Goal: Contribute content: Add original content to the website for others to see

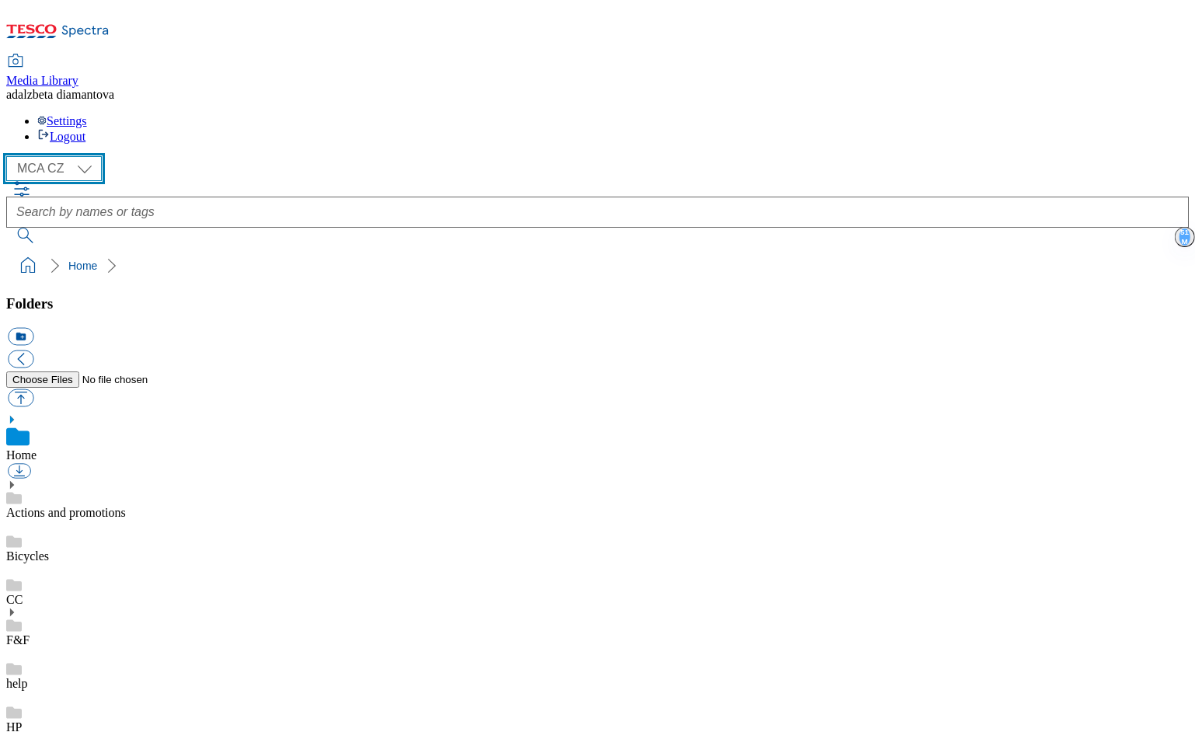
click at [92, 156] on select "MCA CZ MCA HU MCA SK" at bounding box center [54, 168] width 96 height 25
select select "flare-mca-sk"
click at [11, 156] on select "MCA CZ MCA HU MCA SK" at bounding box center [54, 168] width 96 height 25
click at [84, 506] on link "Actions and promotions" at bounding box center [66, 512] width 120 height 13
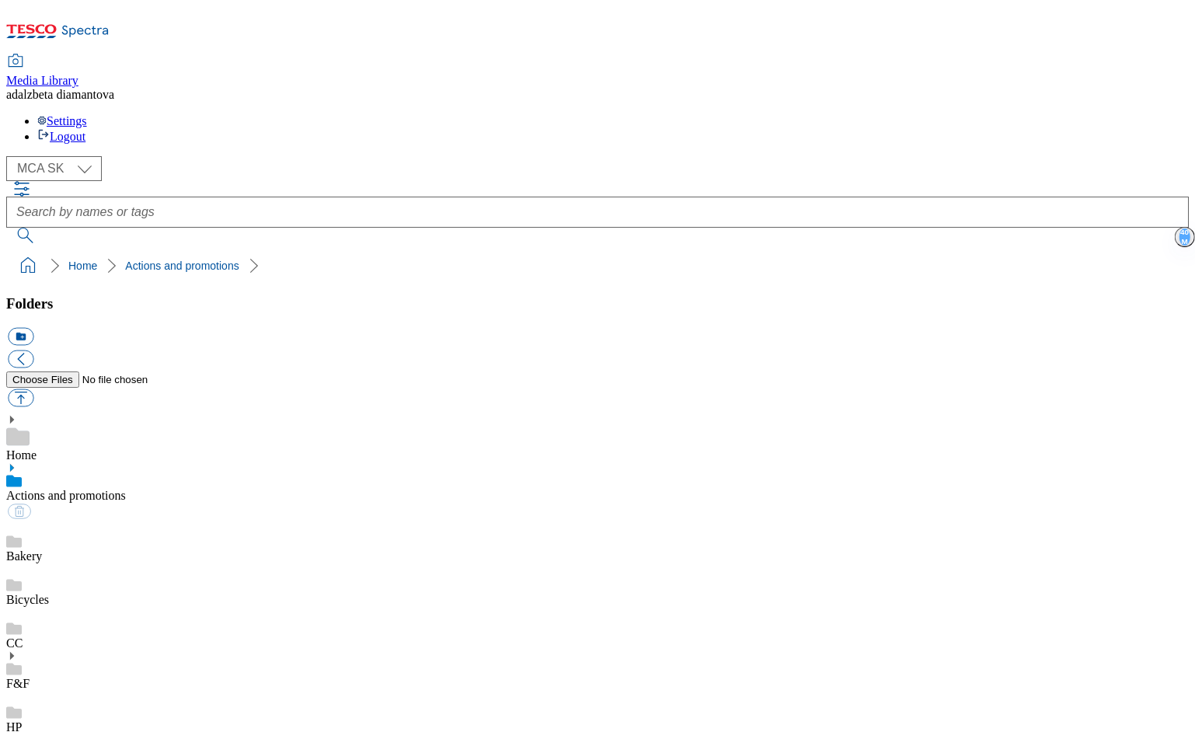
click at [87, 674] on div "HP" at bounding box center [597, 696] width 1182 height 44
checkbox input "true"
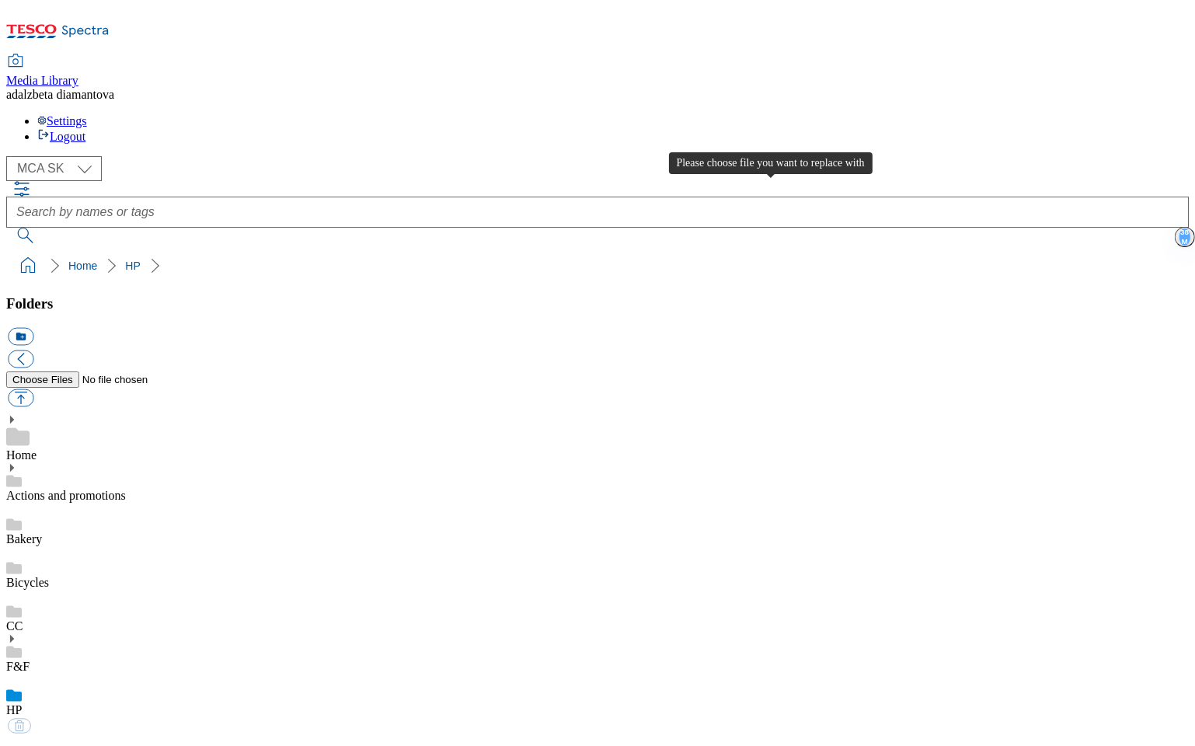
type input "C:\fakepath\sk-wk26-hp-product05.png"
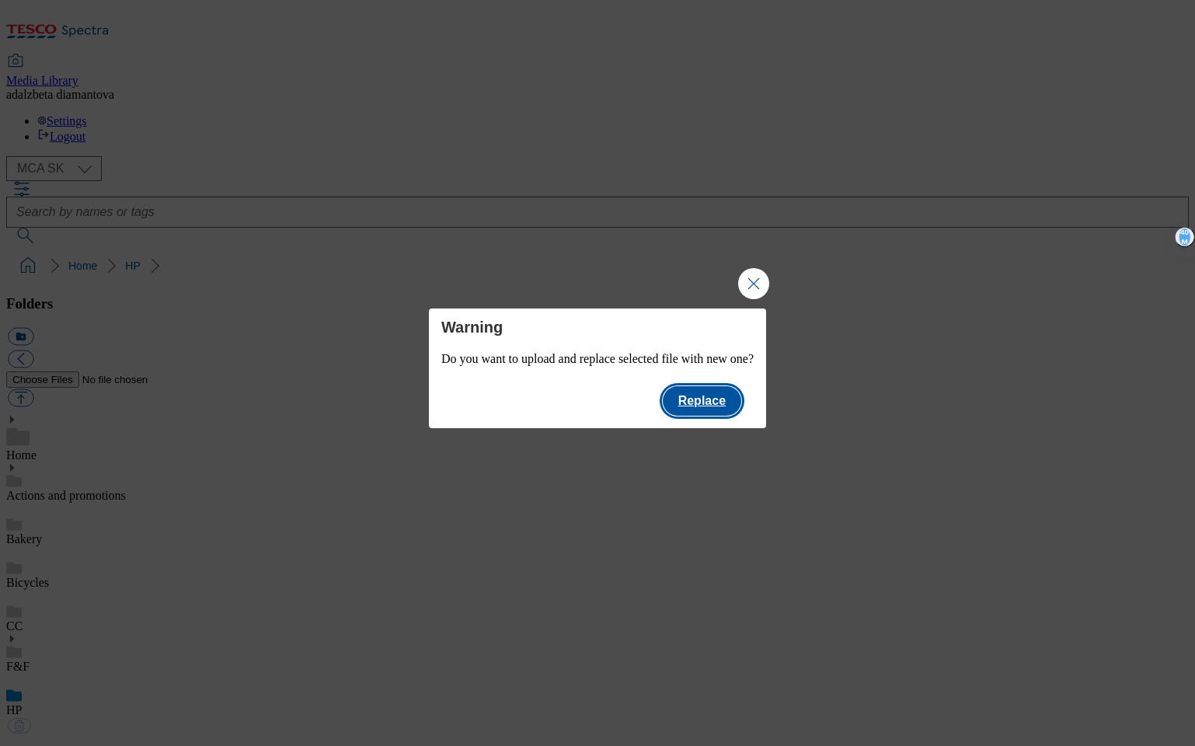
click at [721, 402] on button "Replace" at bounding box center [702, 401] width 78 height 30
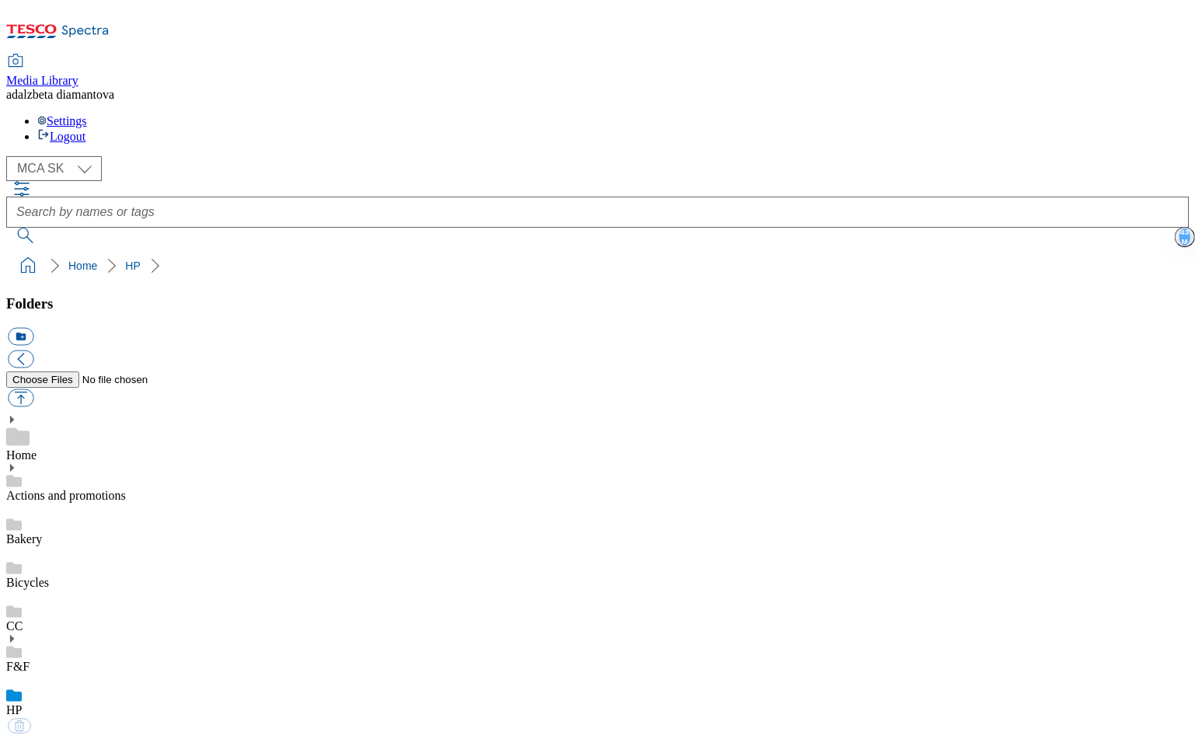
checkbox input "false"
click at [14, 464] on use at bounding box center [12, 468] width 4 height 8
click at [45, 532] on link "15years" at bounding box center [25, 538] width 39 height 13
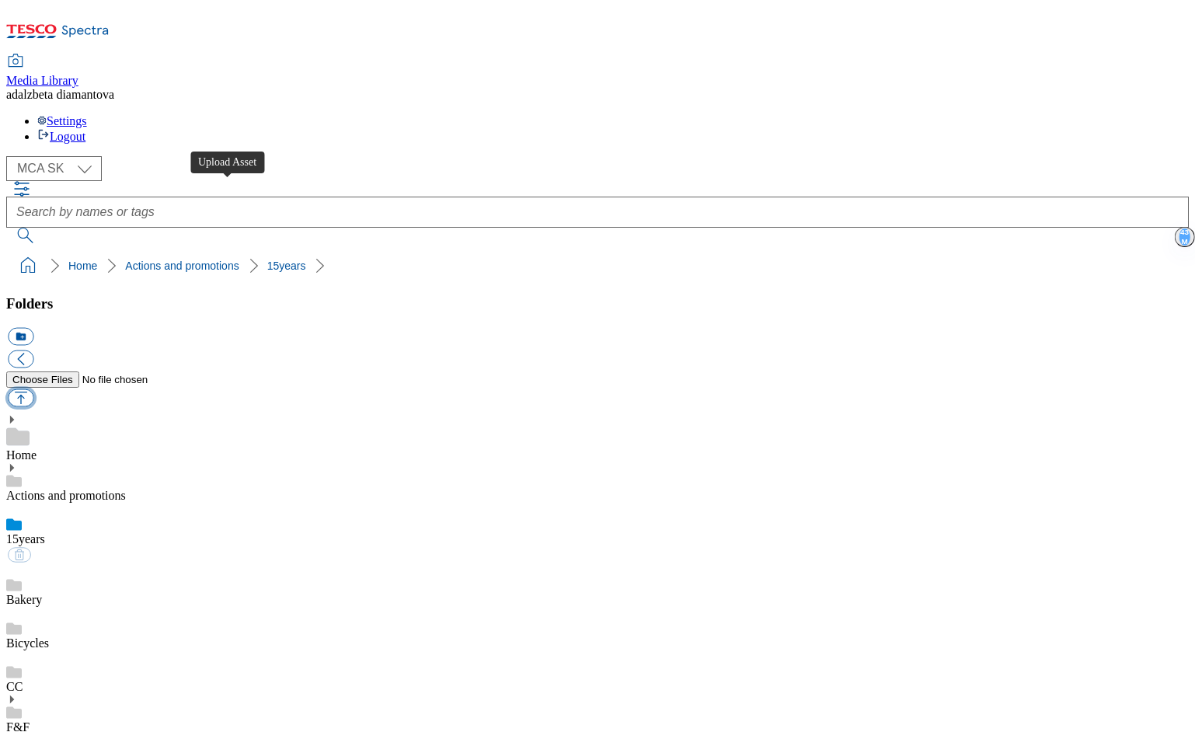
click at [33, 389] on button "button" at bounding box center [21, 398] width 26 height 18
type input "C:\fakepath\sk-wk26-15y01.png"
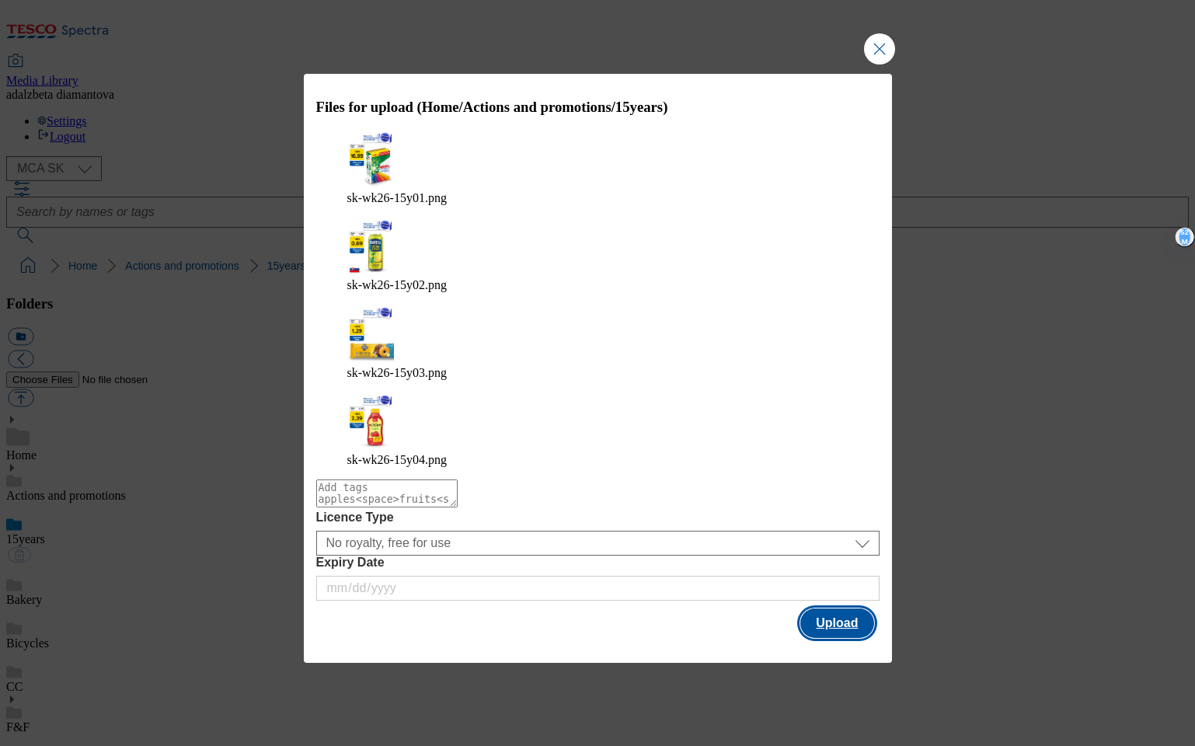
click at [824, 608] on button "Upload" at bounding box center [836, 623] width 73 height 30
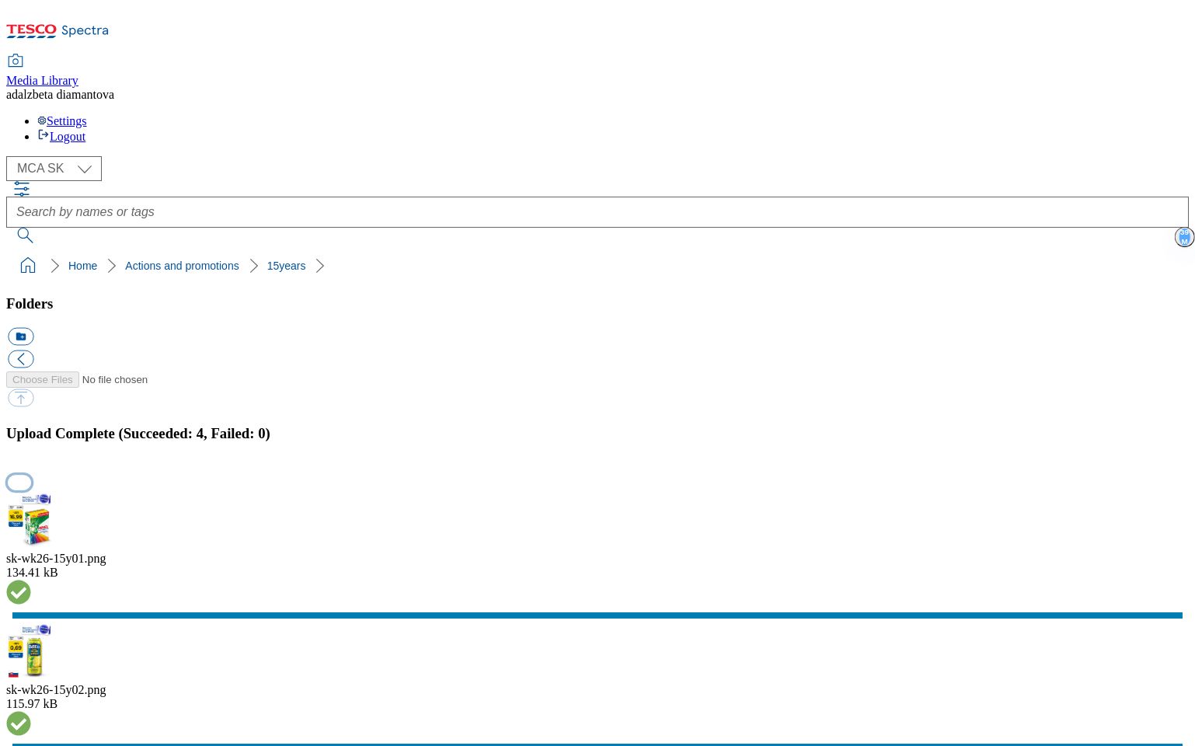
click at [31, 475] on button "button" at bounding box center [19, 482] width 23 height 15
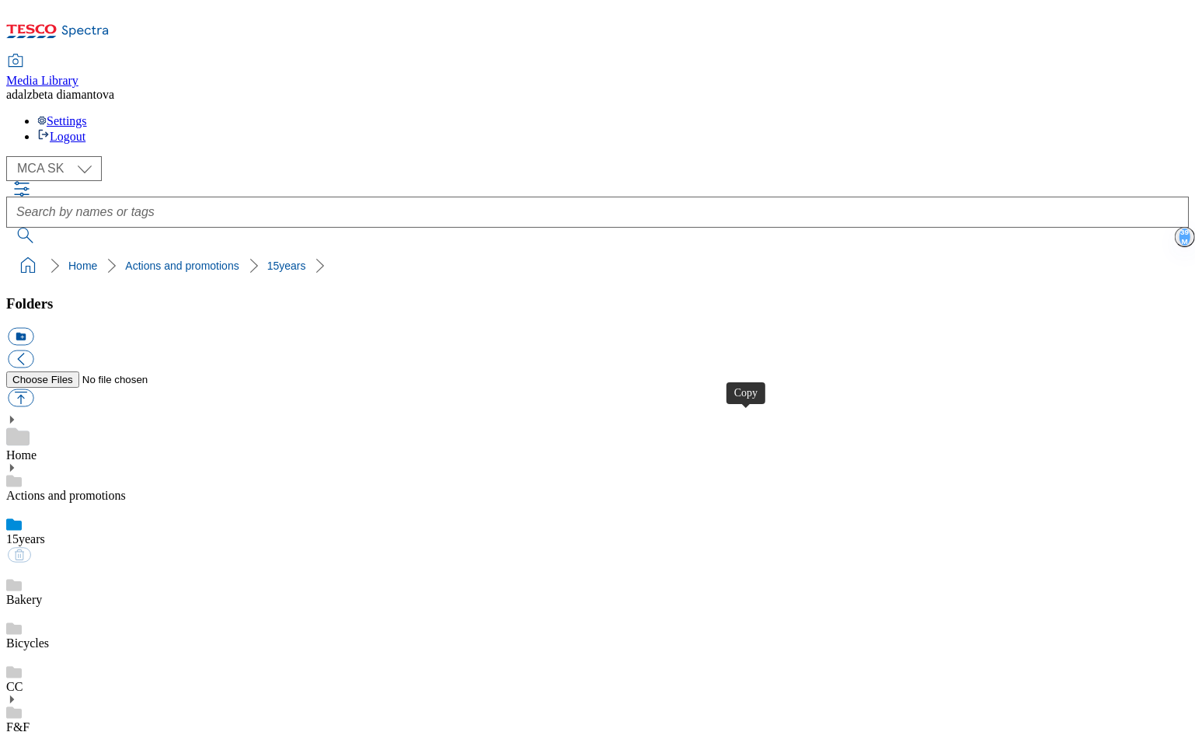
click at [42, 593] on link "Bakery" at bounding box center [24, 599] width 36 height 13
click at [45, 532] on link "15years" at bounding box center [25, 538] width 39 height 13
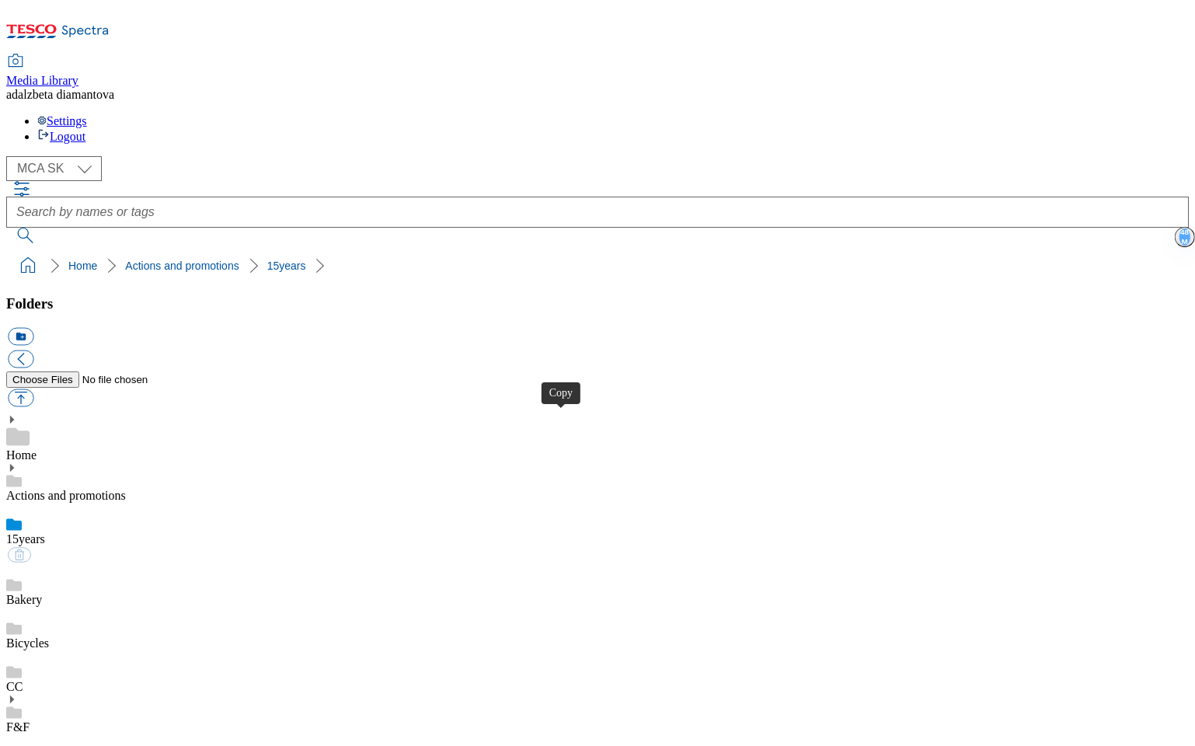
drag, startPoint x: 568, startPoint y: 417, endPoint x: 576, endPoint y: 395, distance: 23.4
click at [98, 156] on select "MCA CZ MCA HU MCA SK" at bounding box center [54, 168] width 96 height 25
select select "flare-mca-cz"
click at [11, 156] on select "MCA CZ MCA HU MCA SK" at bounding box center [54, 168] width 96 height 25
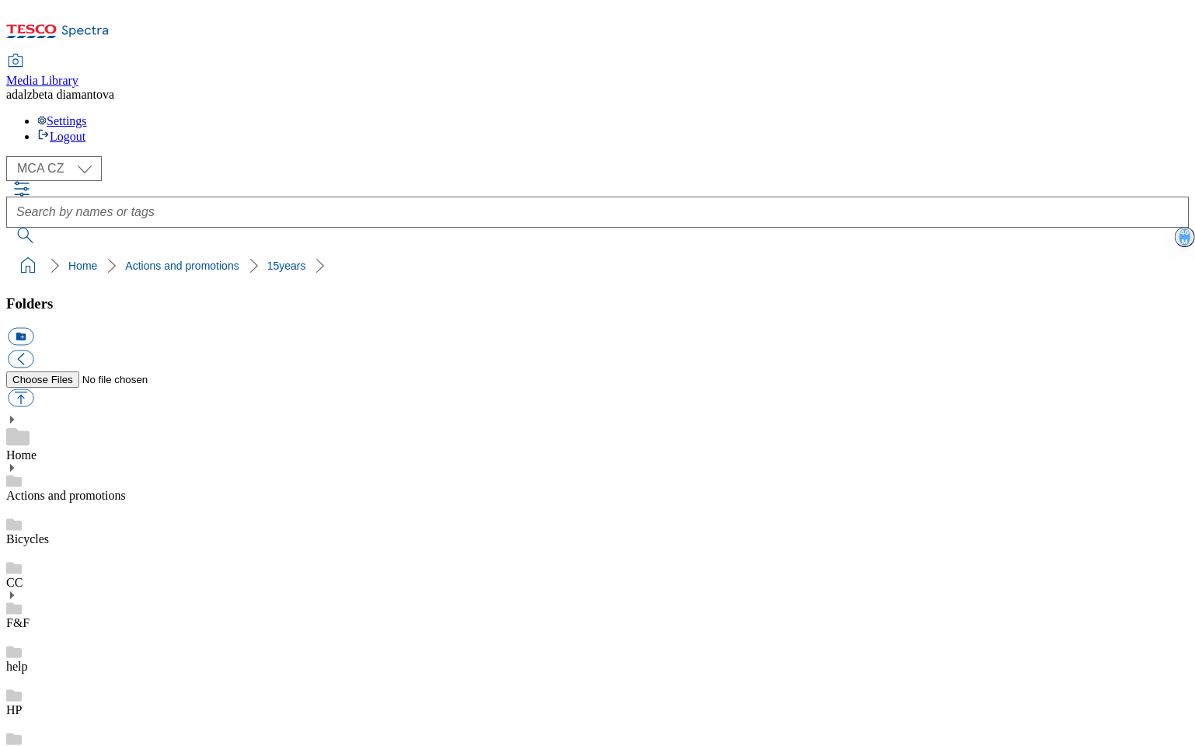
click at [124, 674] on div "HP" at bounding box center [597, 696] width 1182 height 44
click at [33, 389] on button "button" at bounding box center [21, 398] width 26 height 18
type input "C:\fakepath\cz-wk26-hp-product03.png"
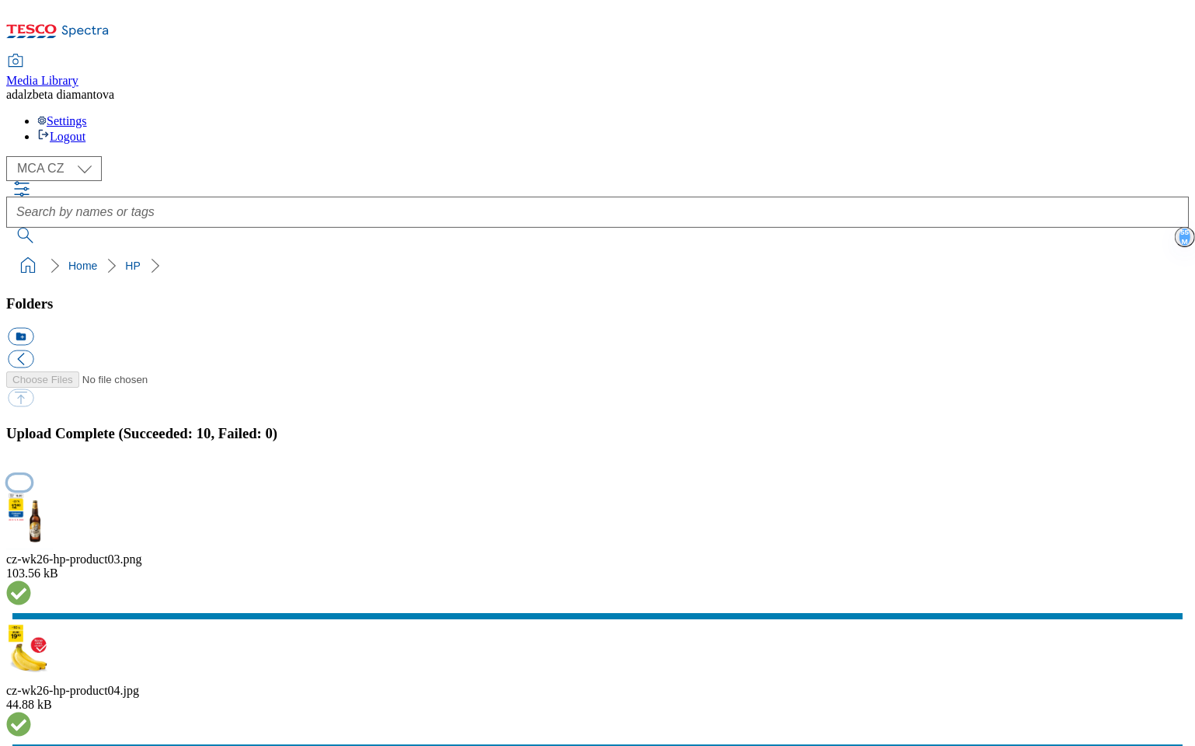
click at [31, 475] on button "button" at bounding box center [19, 482] width 23 height 15
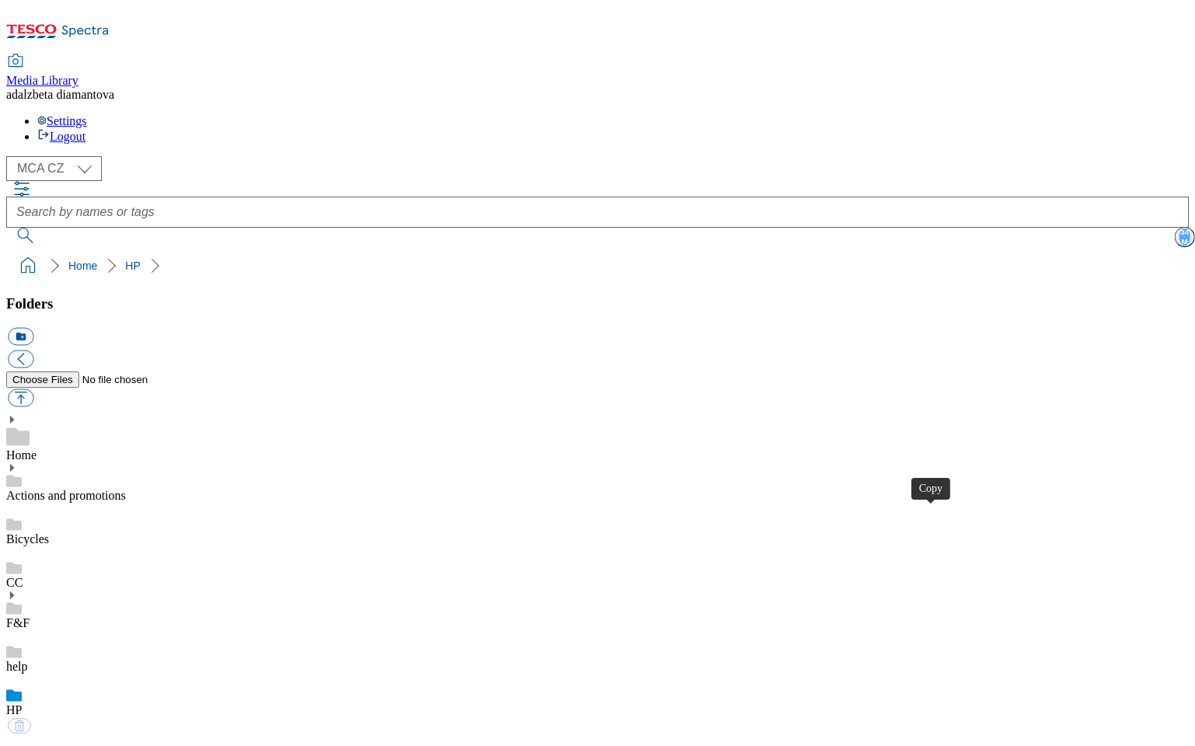
drag, startPoint x: 930, startPoint y: 514, endPoint x: 931, endPoint y: 500, distance: 14.1
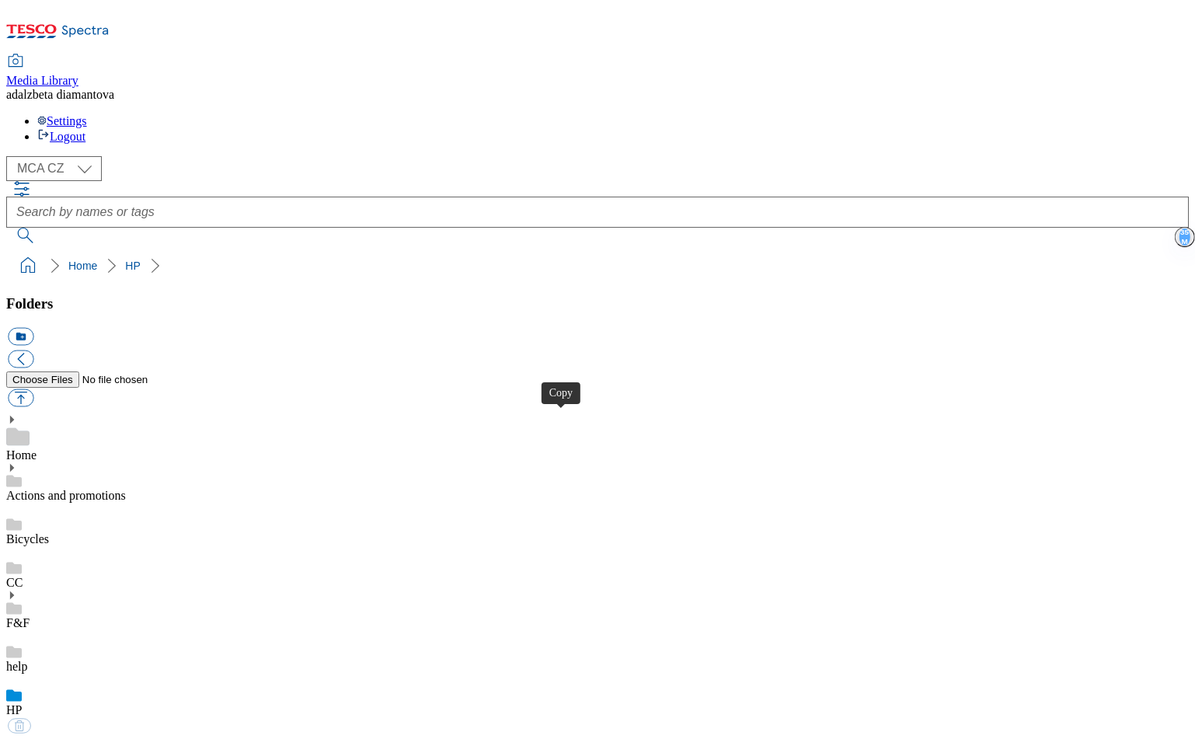
click at [91, 156] on select "MCA CZ MCA HU MCA SK" at bounding box center [54, 168] width 96 height 25
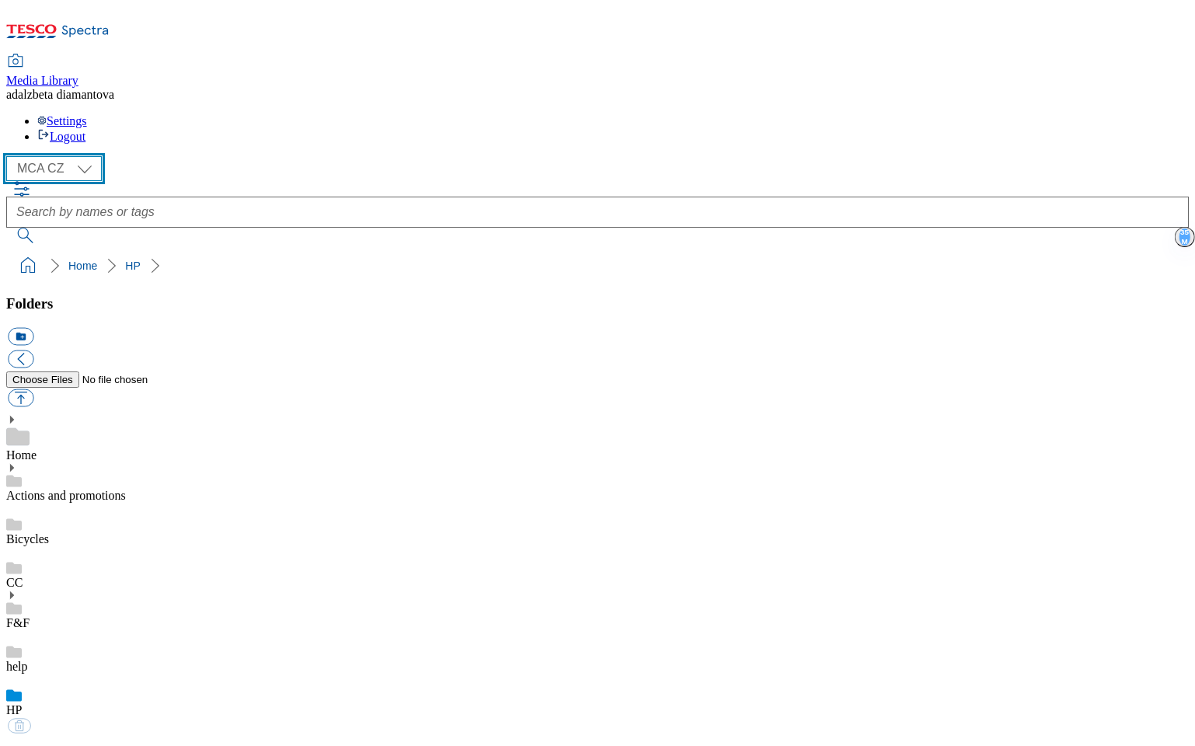
select select "flare-mca-sk"
click at [11, 156] on select "MCA CZ MCA HU MCA SK" at bounding box center [54, 168] width 96 height 25
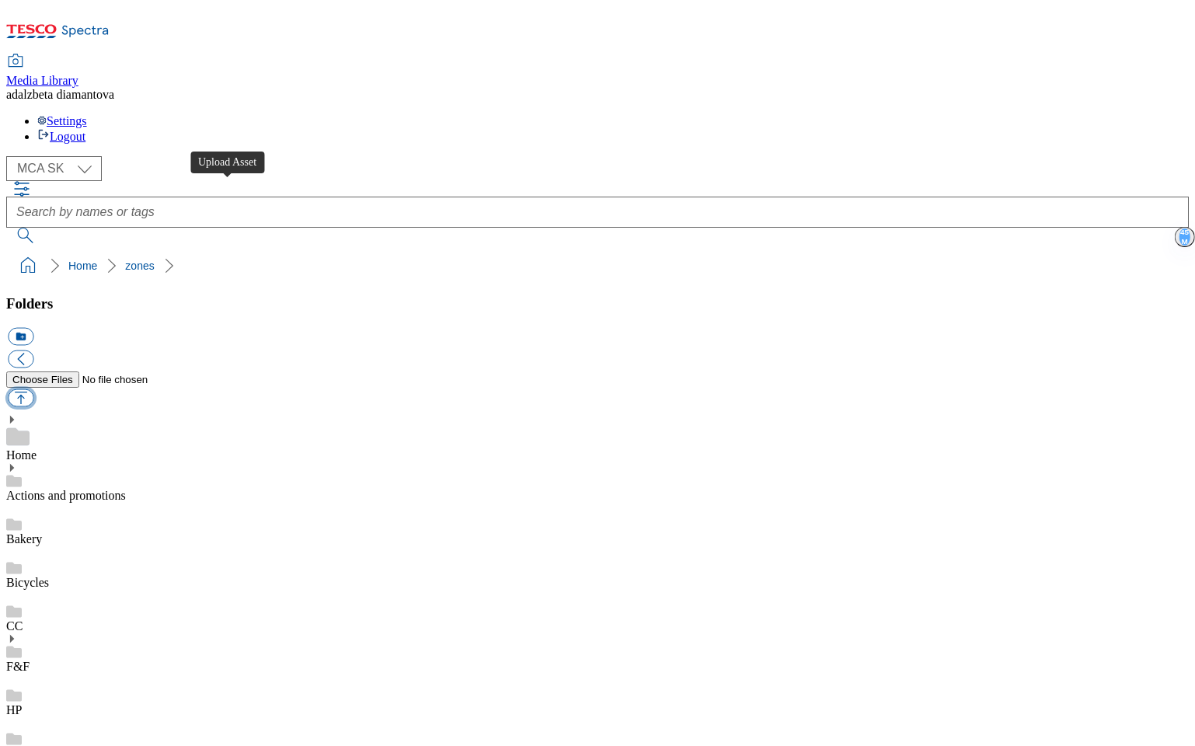
click at [33, 389] on button "button" at bounding box center [21, 398] width 26 height 18
type input "C:\fakepath\sk-mobile-apps-CC.png"
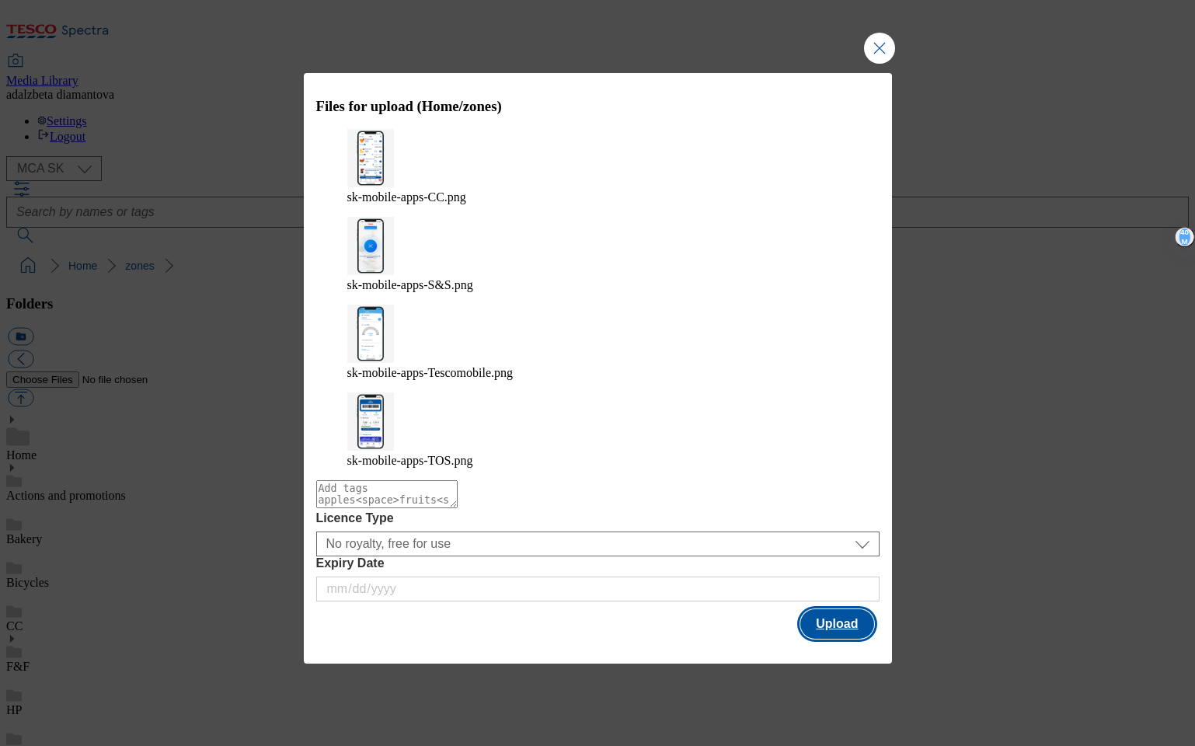
click at [833, 609] on button "Upload" at bounding box center [836, 624] width 73 height 30
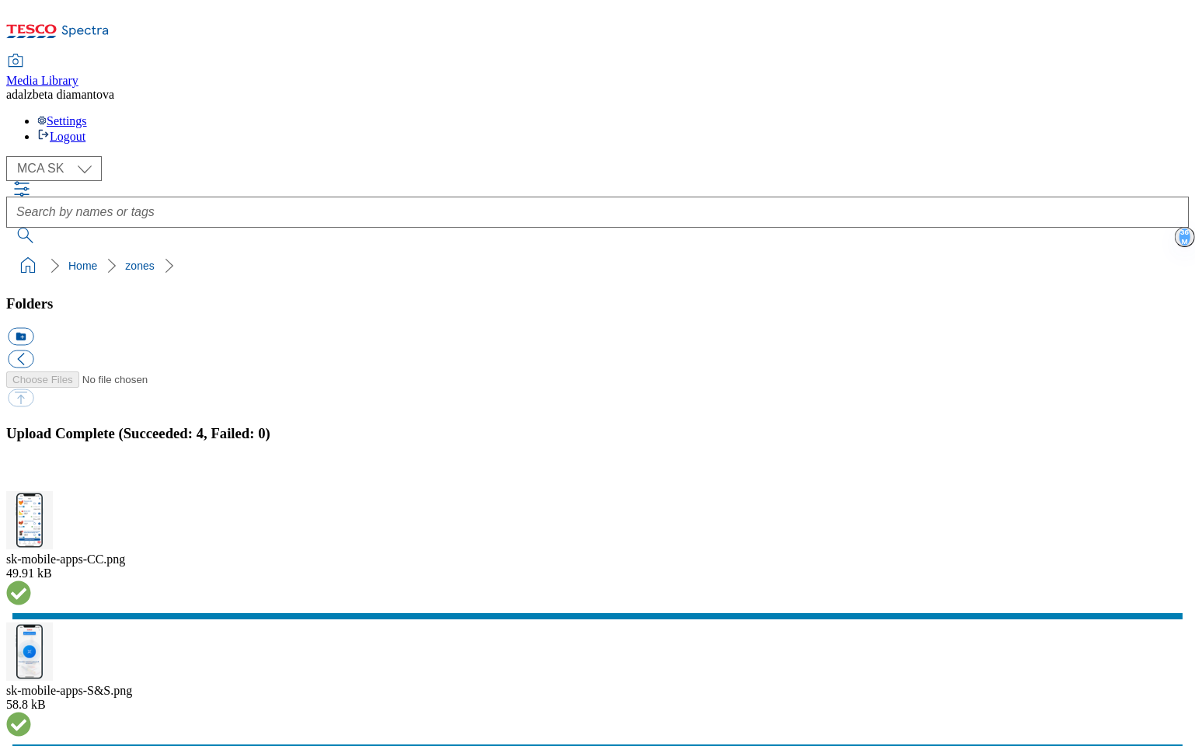
click at [31, 475] on button "button" at bounding box center [19, 482] width 23 height 15
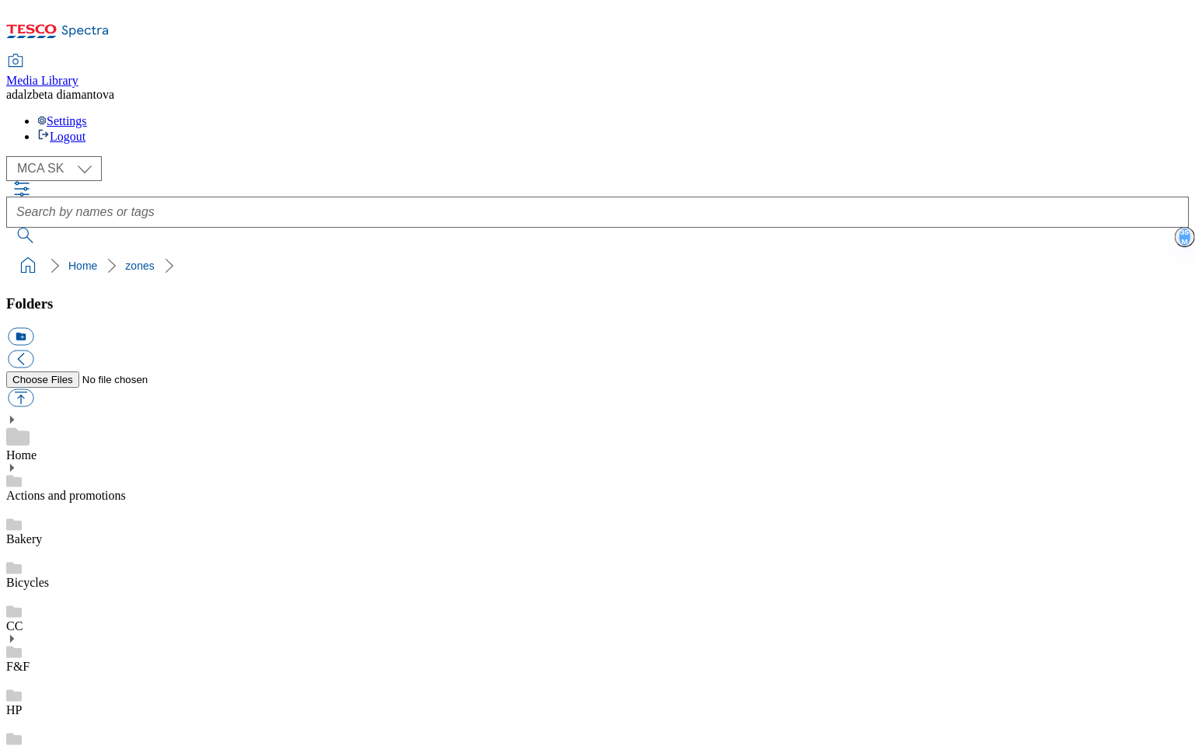
checkbox input "true"
type input "C:\fakepath\iStock-2161047085-2.png"
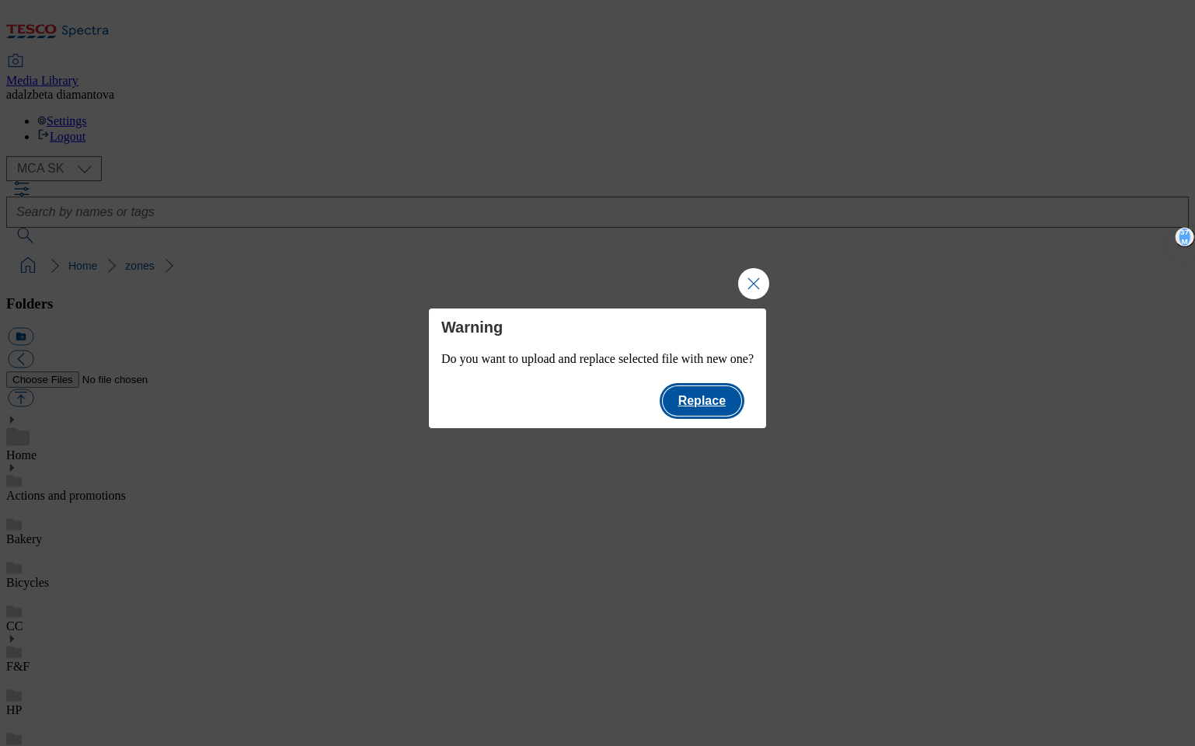
click at [688, 402] on button "Replace" at bounding box center [702, 401] width 78 height 30
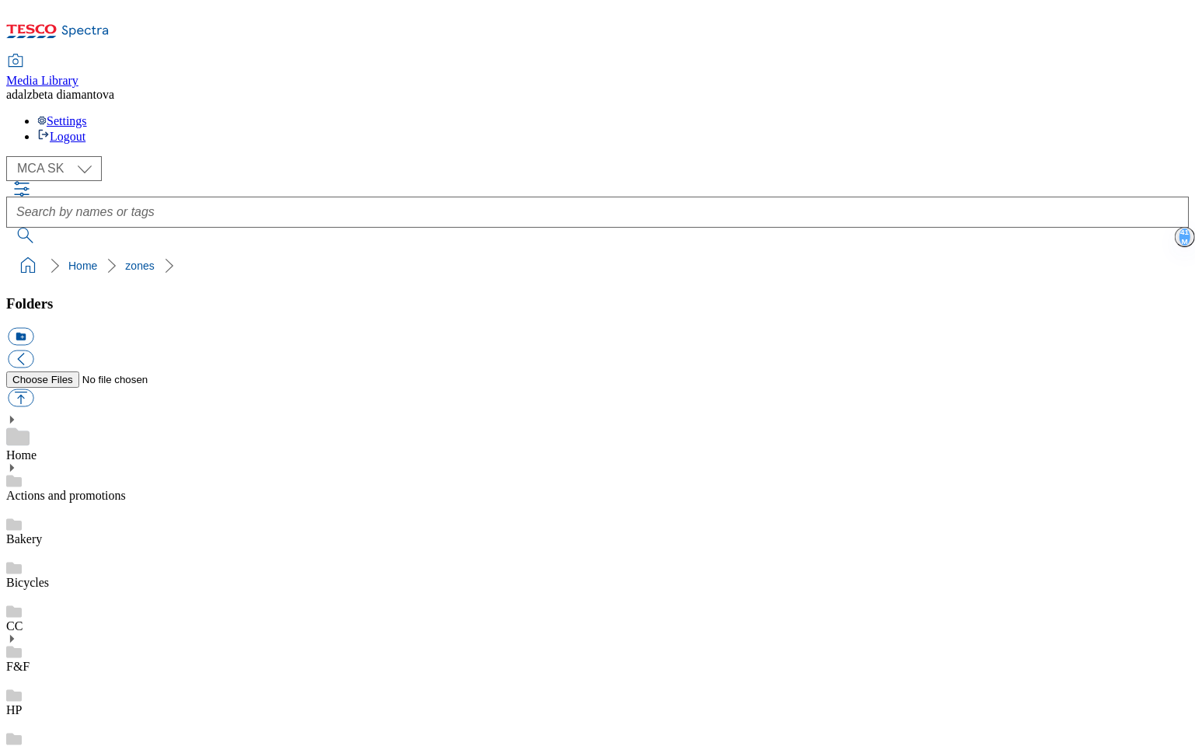
checkbox input "false"
checkbox input "true"
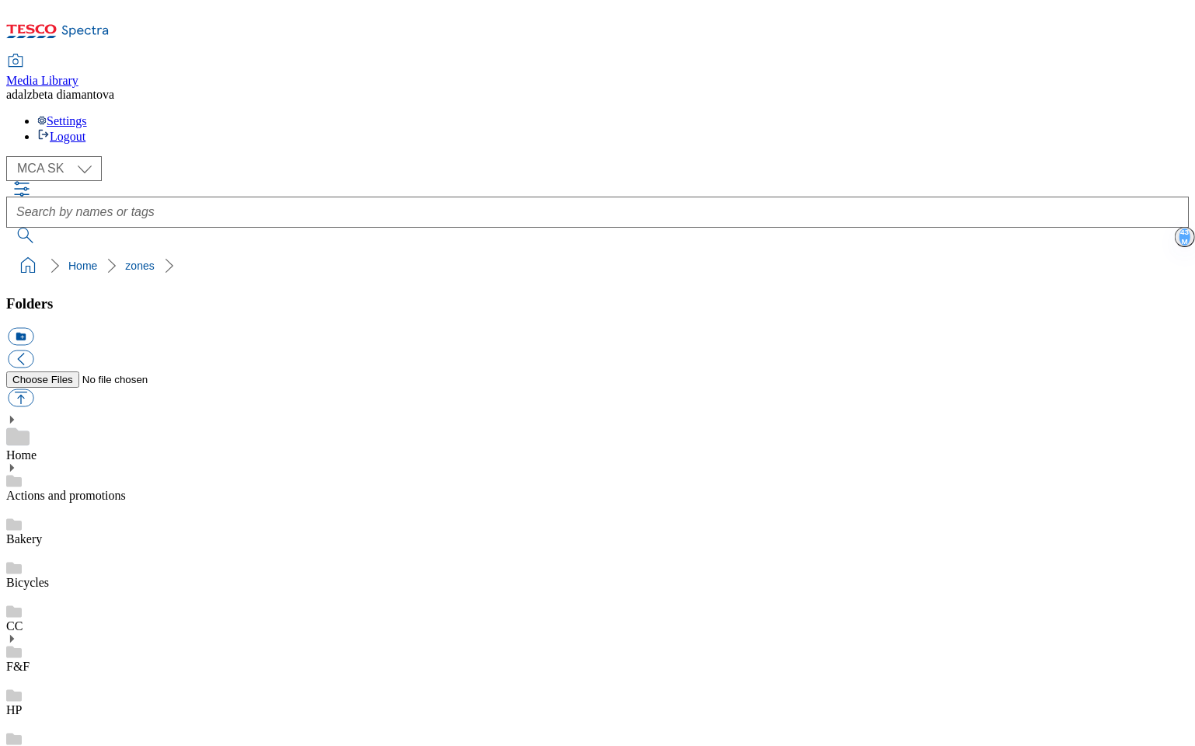
type input "C:\fakepath\iStock-2161047085.png"
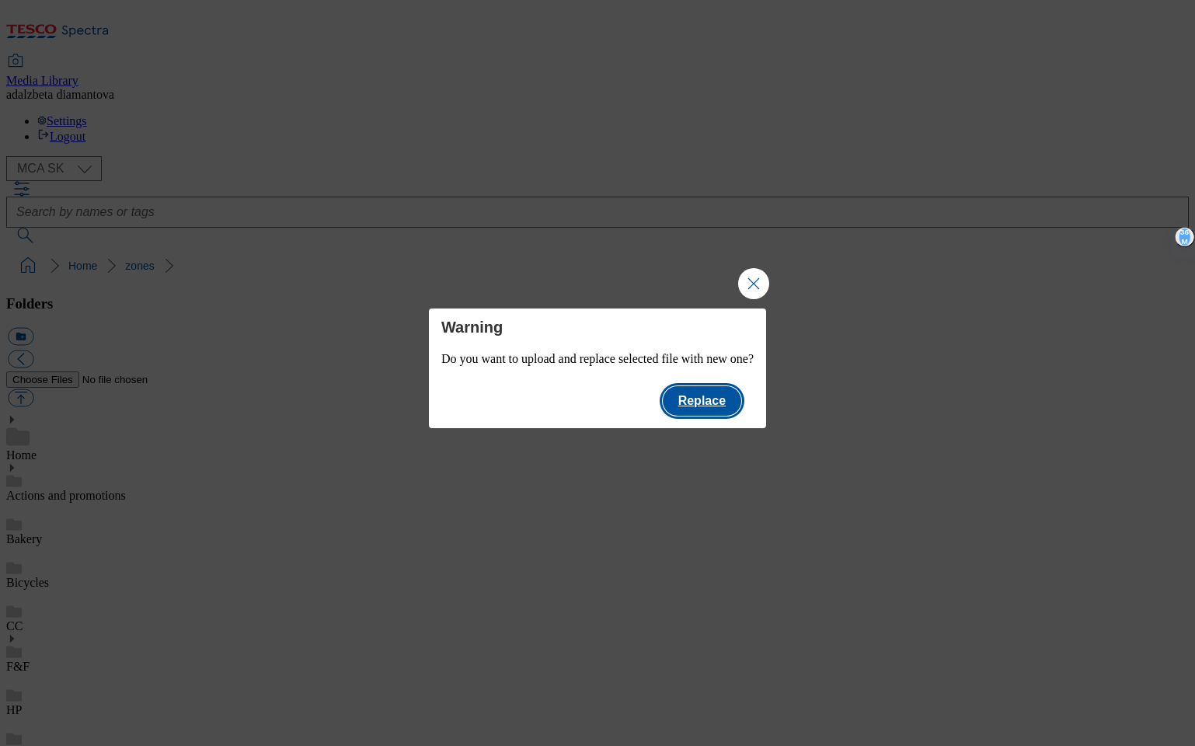
click at [721, 409] on button "Replace" at bounding box center [702, 401] width 78 height 30
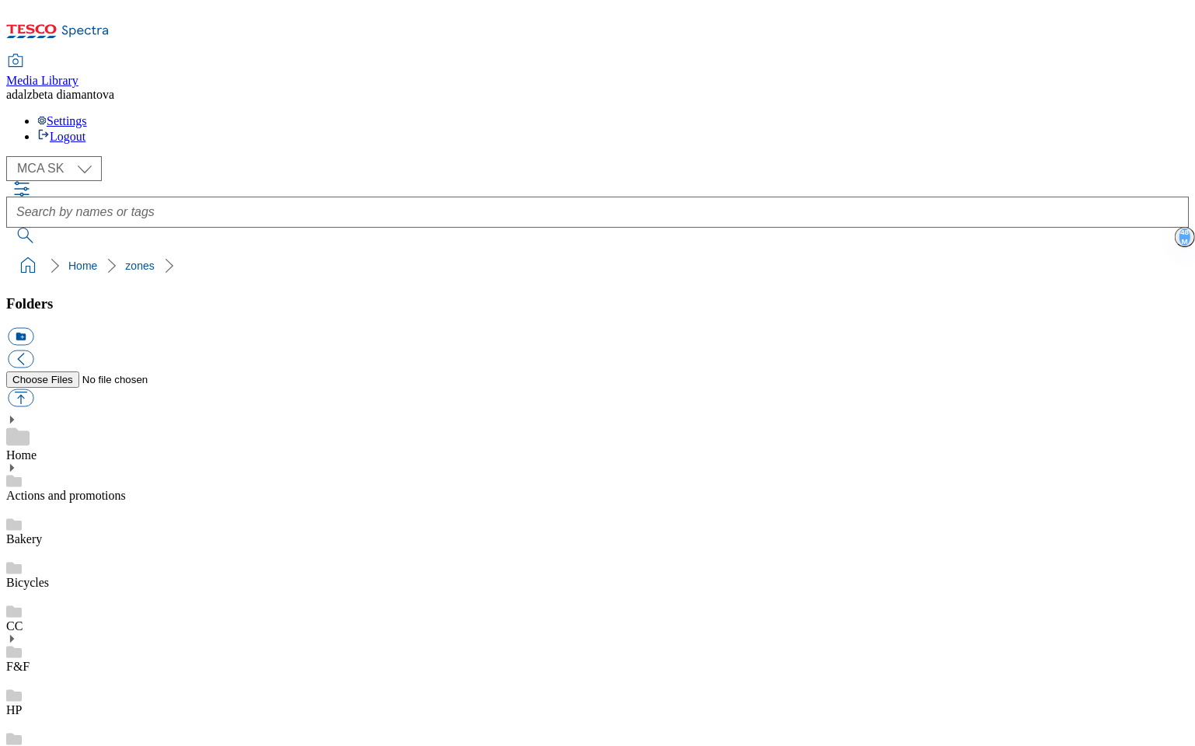
checkbox input "false"
checkbox input "true"
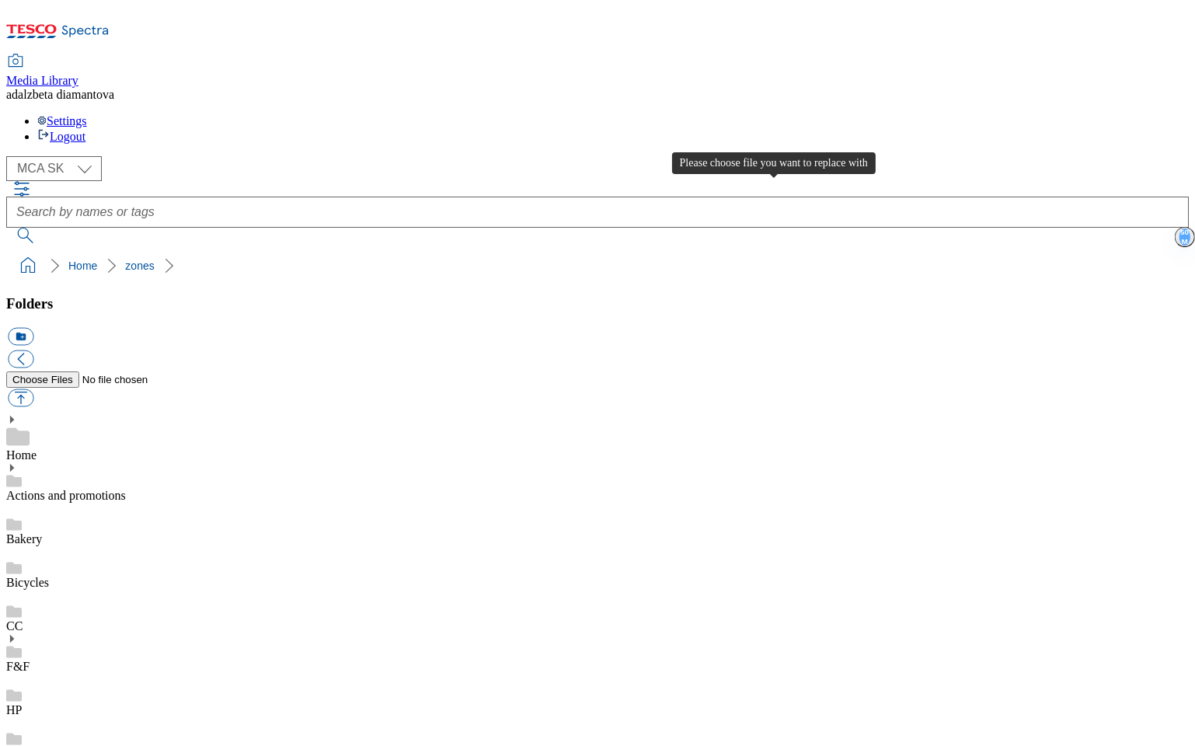
type input "C:\fakepath\iStock-2161047085-1.png"
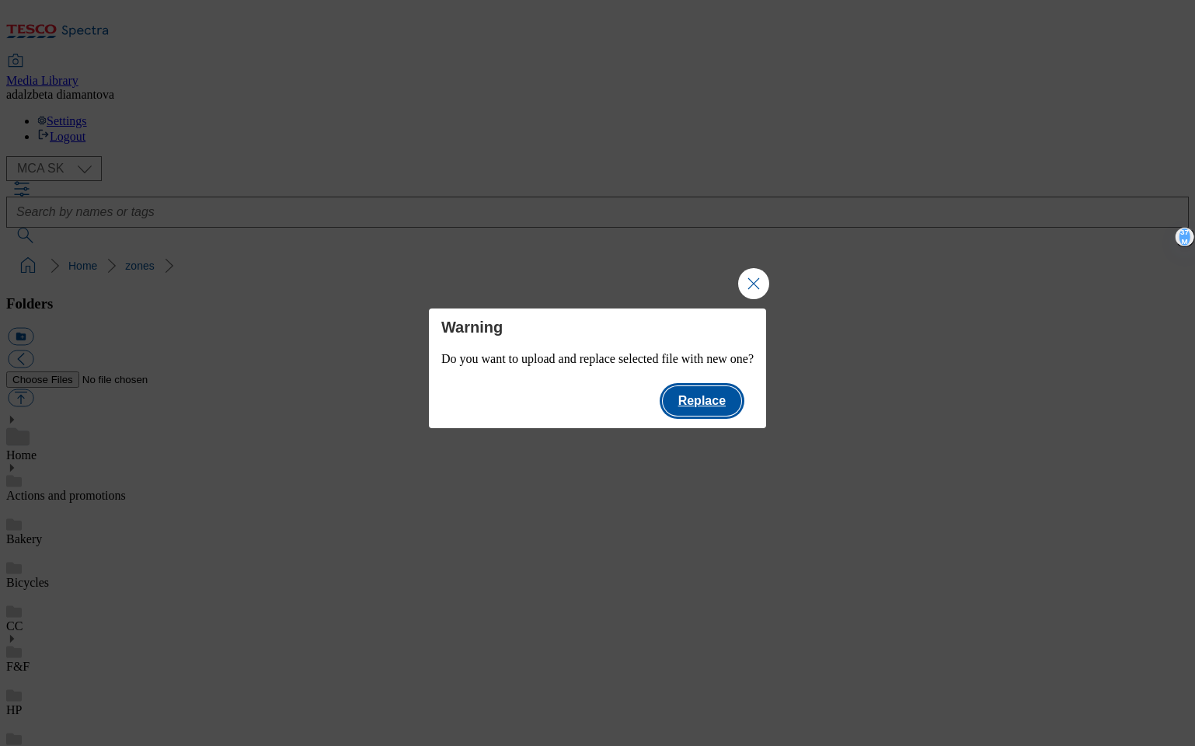
click at [741, 402] on button "Replace" at bounding box center [702, 401] width 78 height 30
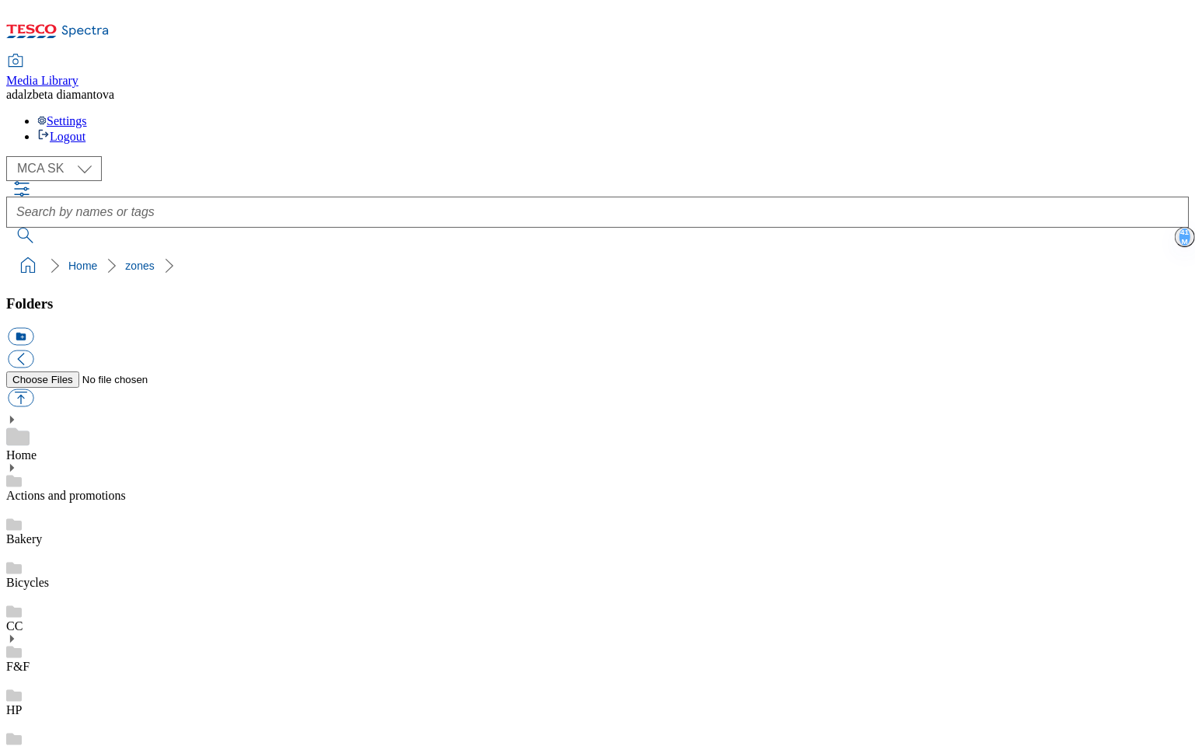
drag, startPoint x: 503, startPoint y: 252, endPoint x: 512, endPoint y: 252, distance: 8.6
checkbox input "false"
checkbox input "true"
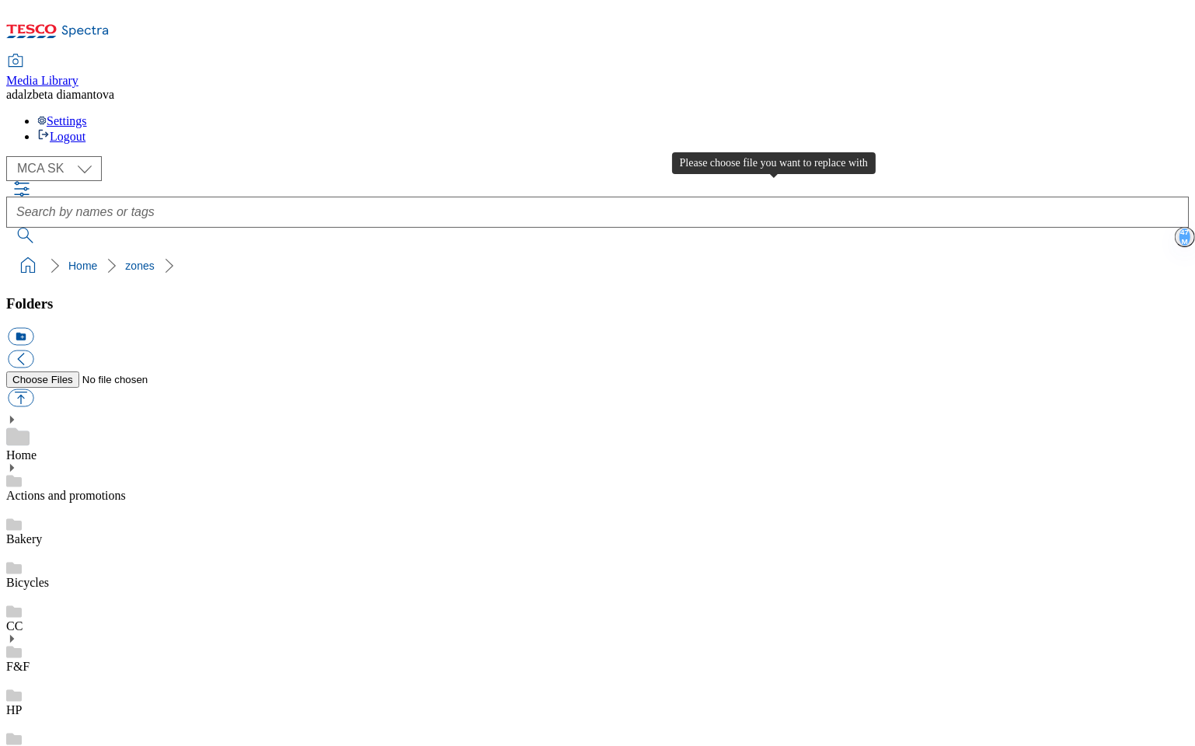
type input "C:\fakepath\iStock-2161047085-3.png"
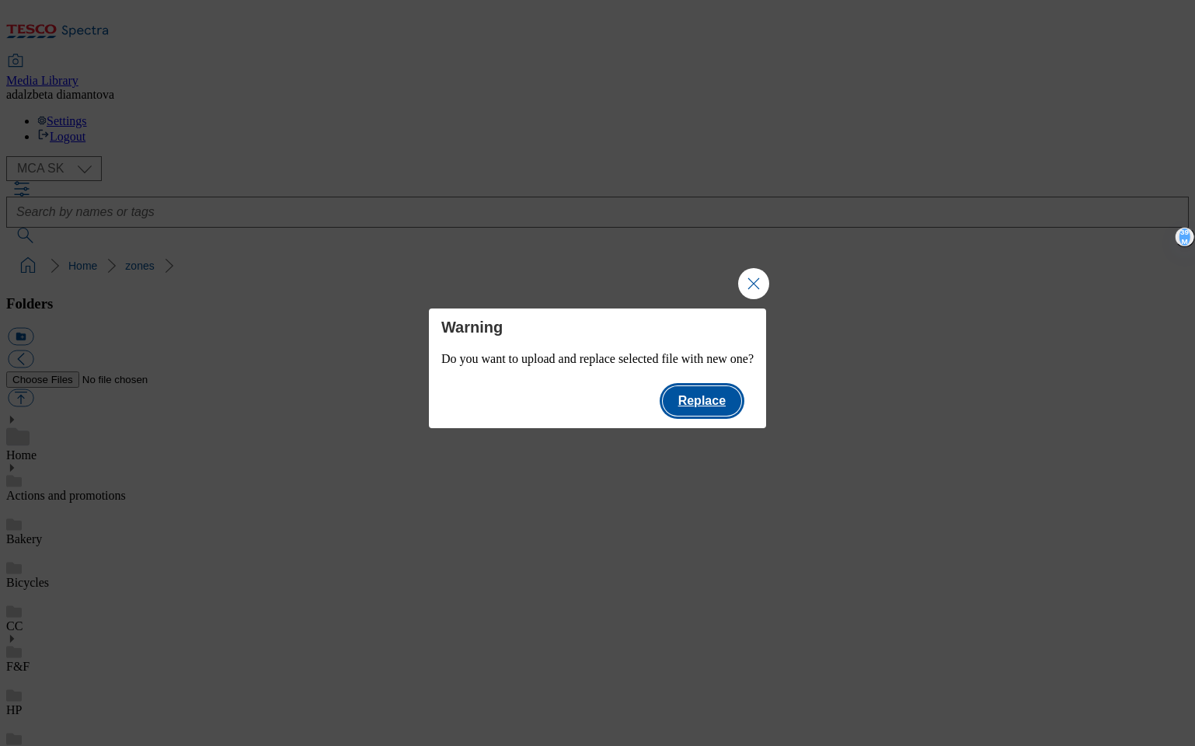
click at [699, 413] on button "Replace" at bounding box center [702, 401] width 78 height 30
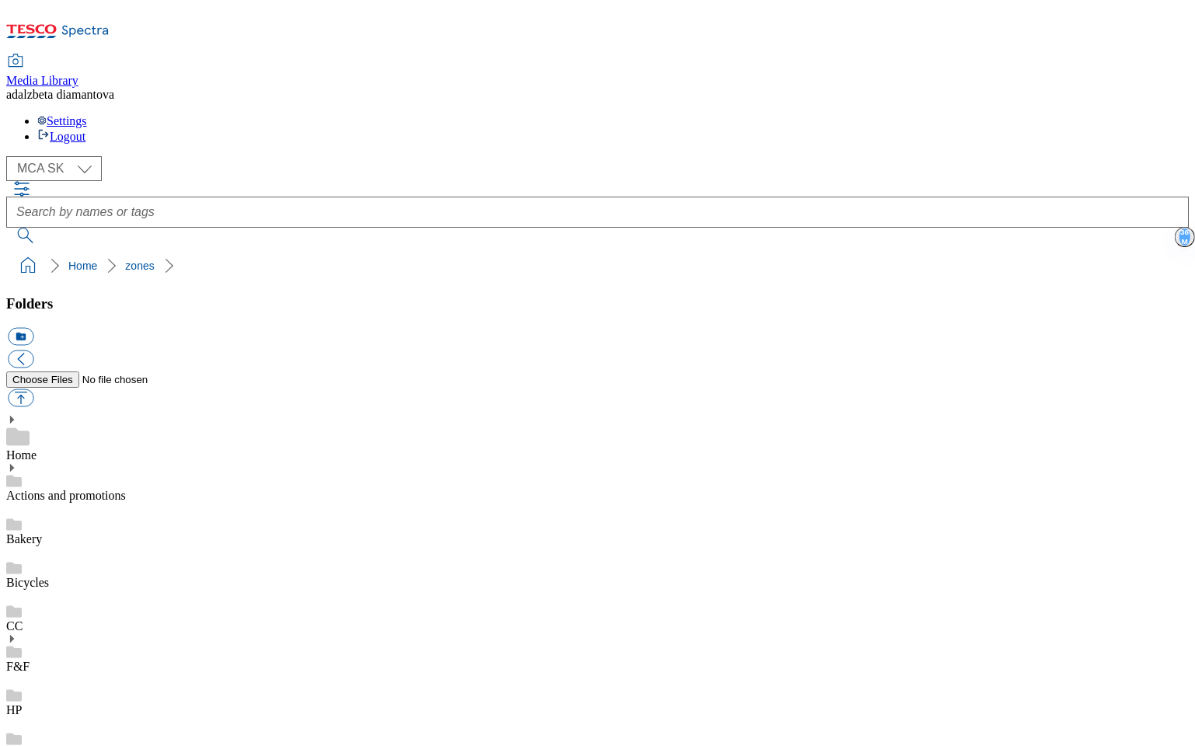
type input "C:\fakepath\Frame 926797.png"
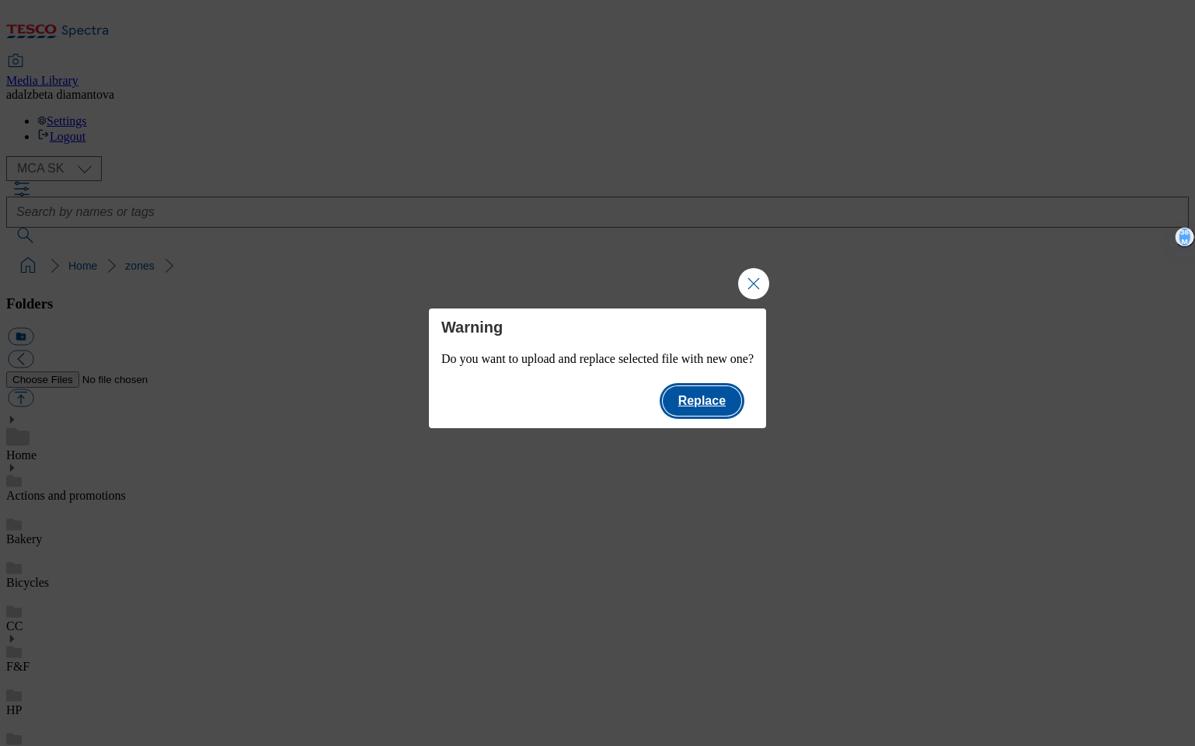
click at [732, 408] on button "Replace" at bounding box center [702, 401] width 78 height 30
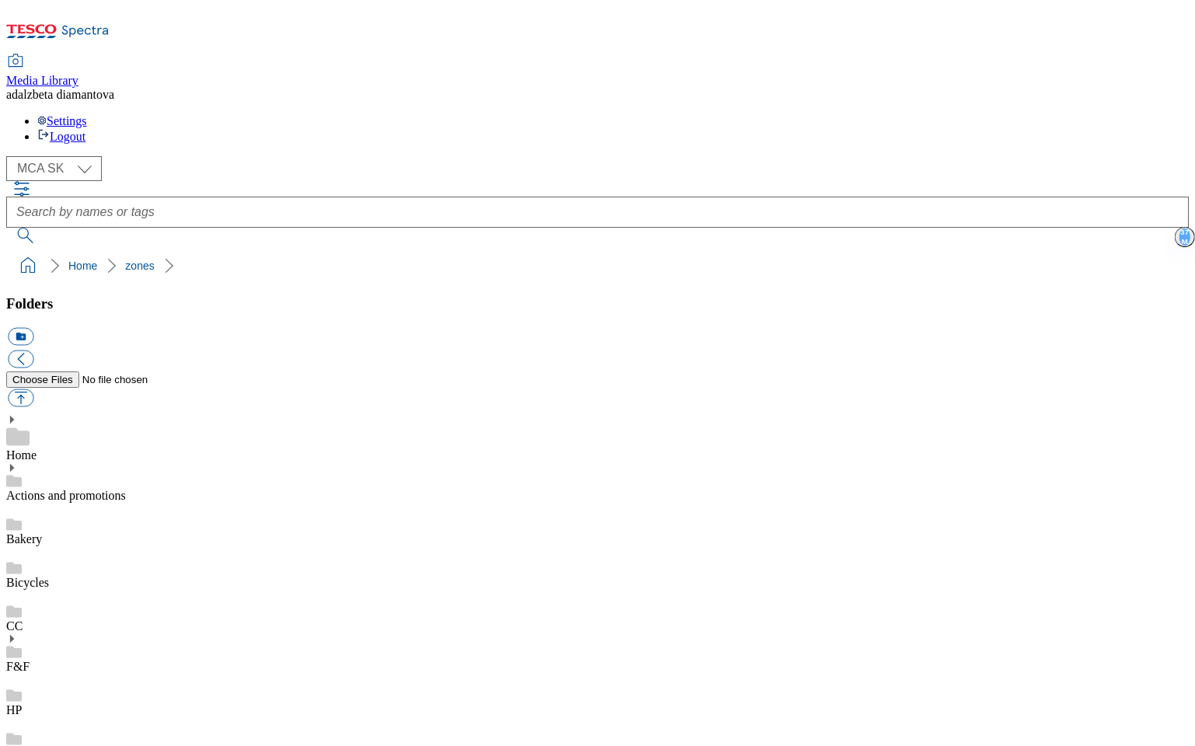
checkbox input "false"
checkbox input "true"
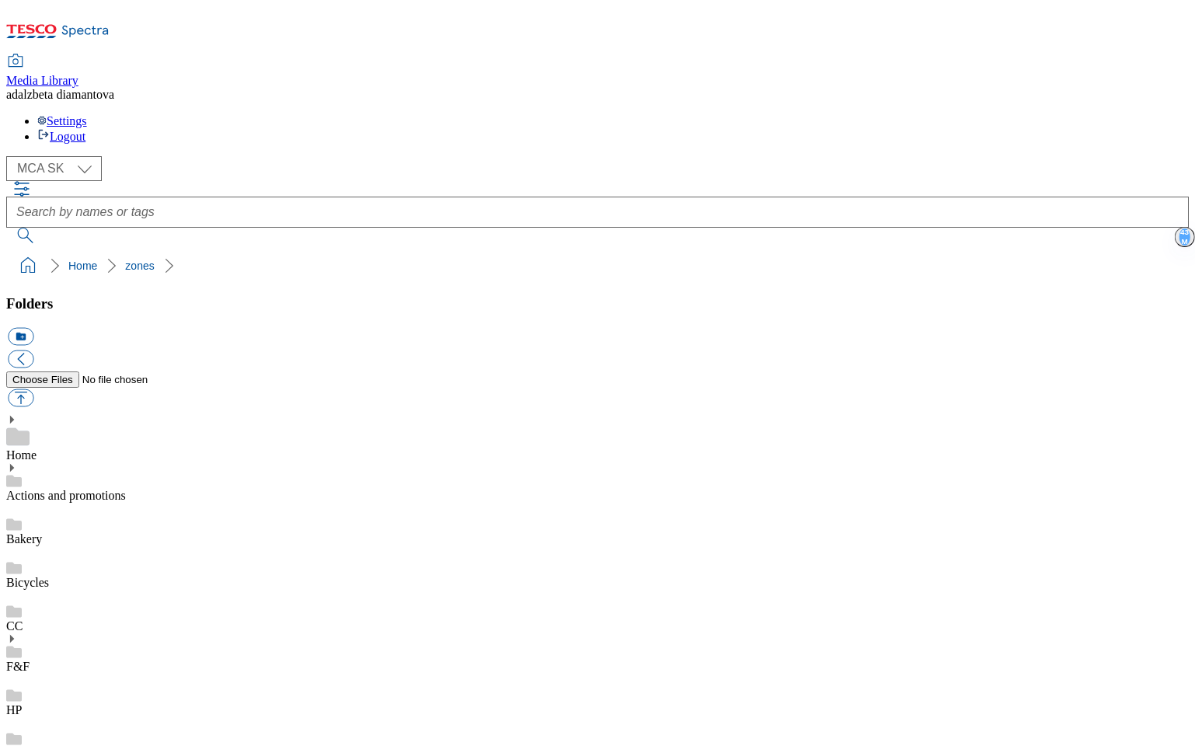
type input "C:\fakepath\Frame 926795.png"
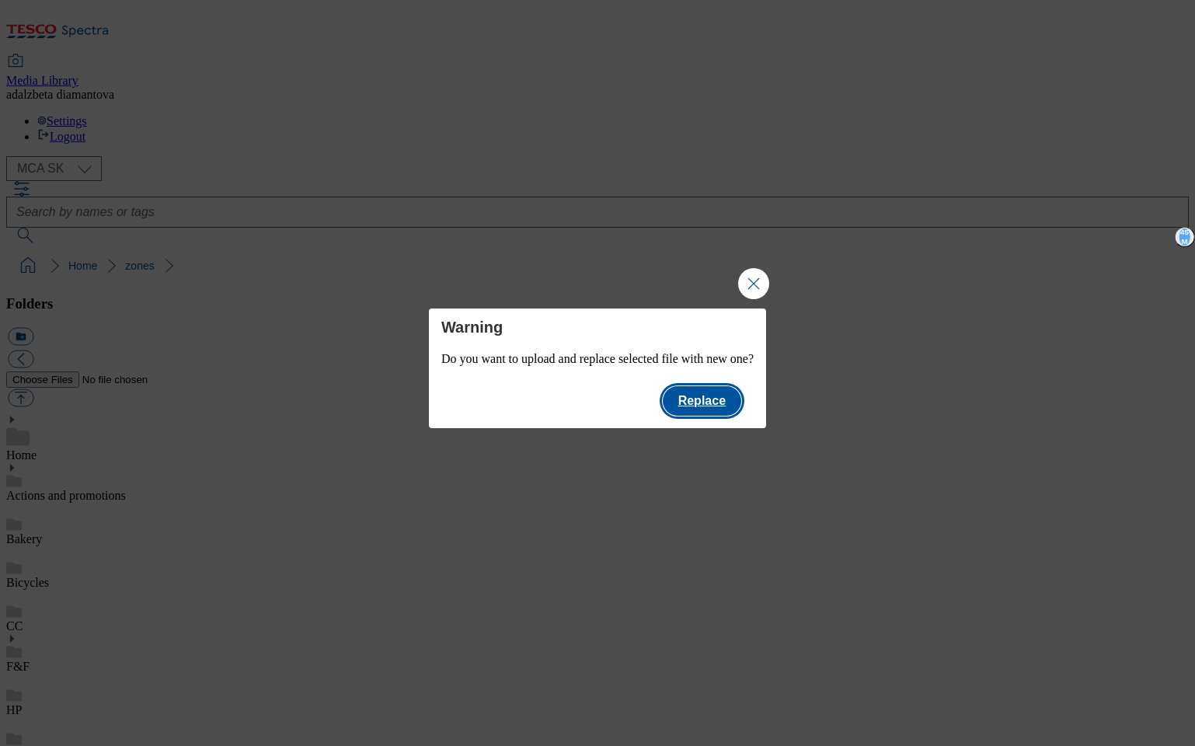
click at [712, 409] on button "Replace" at bounding box center [702, 401] width 78 height 30
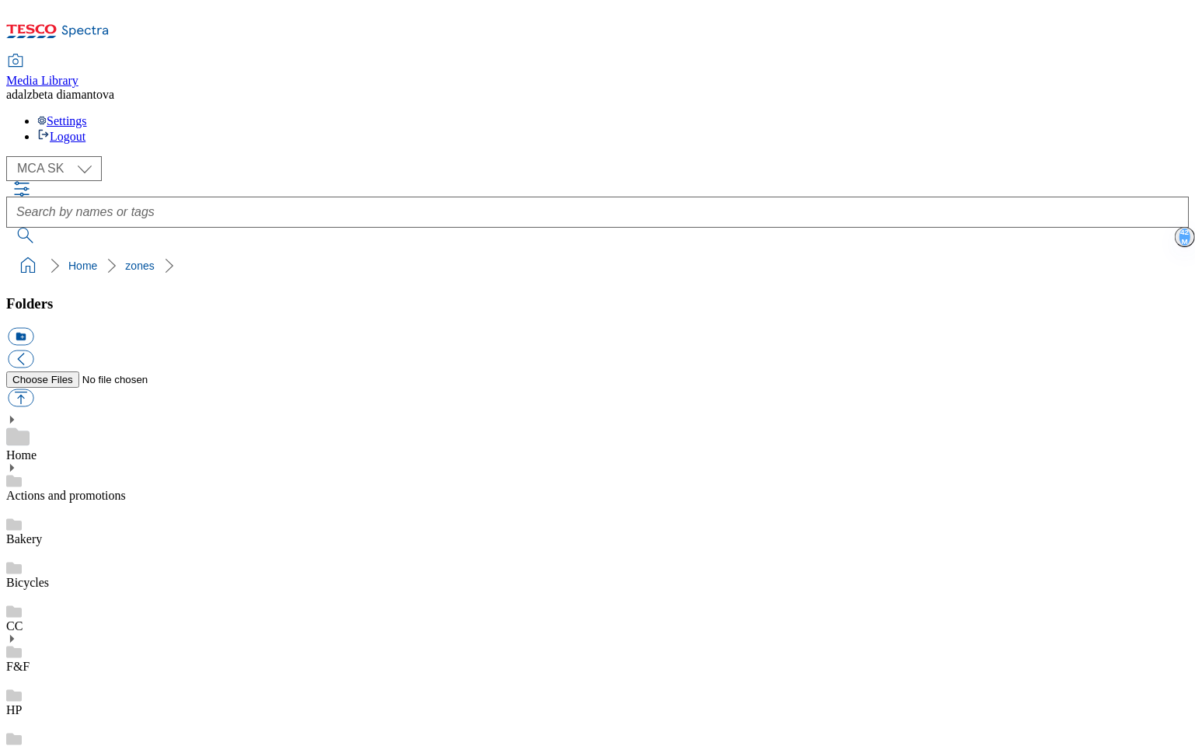
drag, startPoint x: 502, startPoint y: 249, endPoint x: 741, endPoint y: 248, distance: 239.3
checkbox input "false"
checkbox input "true"
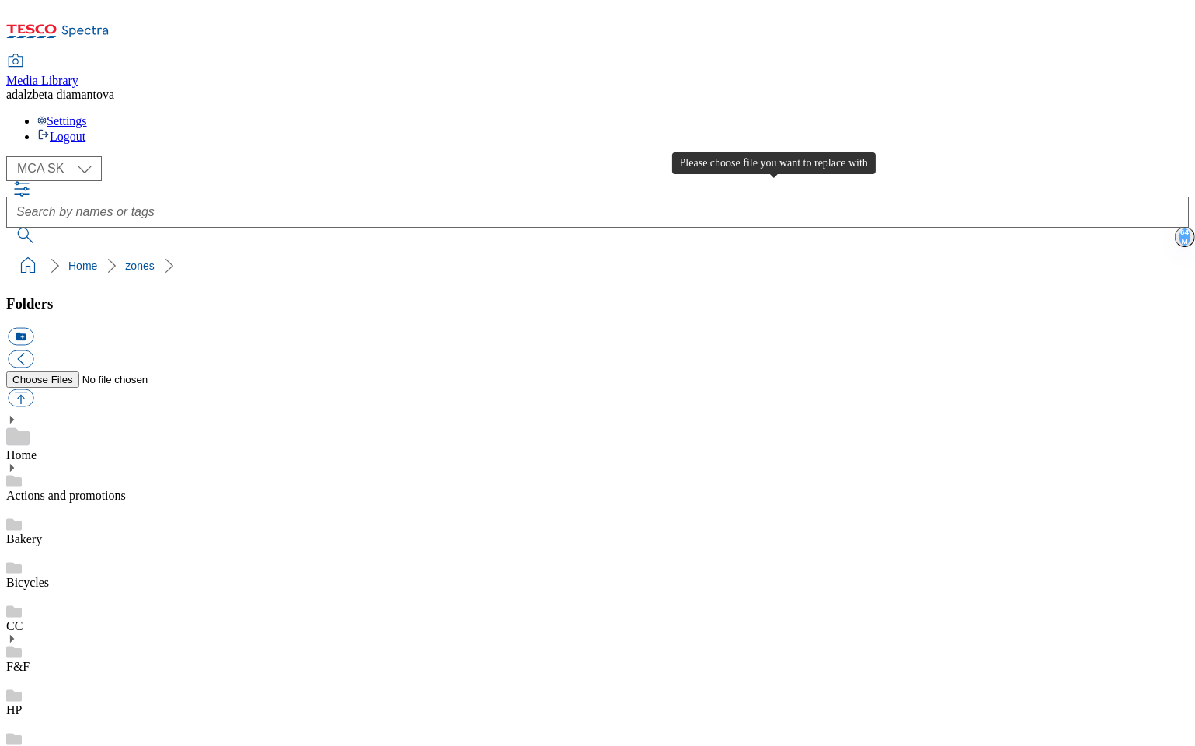
type input "C:\fakepath\Frame 926434.png"
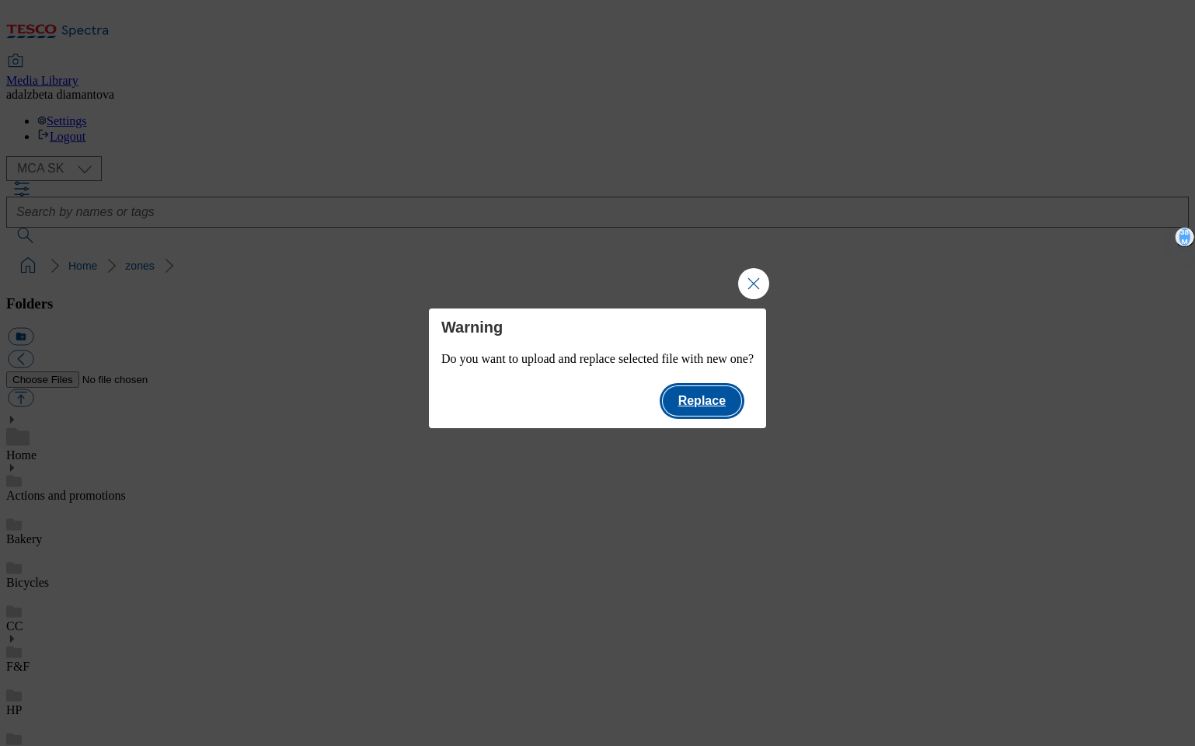
click at [741, 409] on button "Replace" at bounding box center [702, 401] width 78 height 30
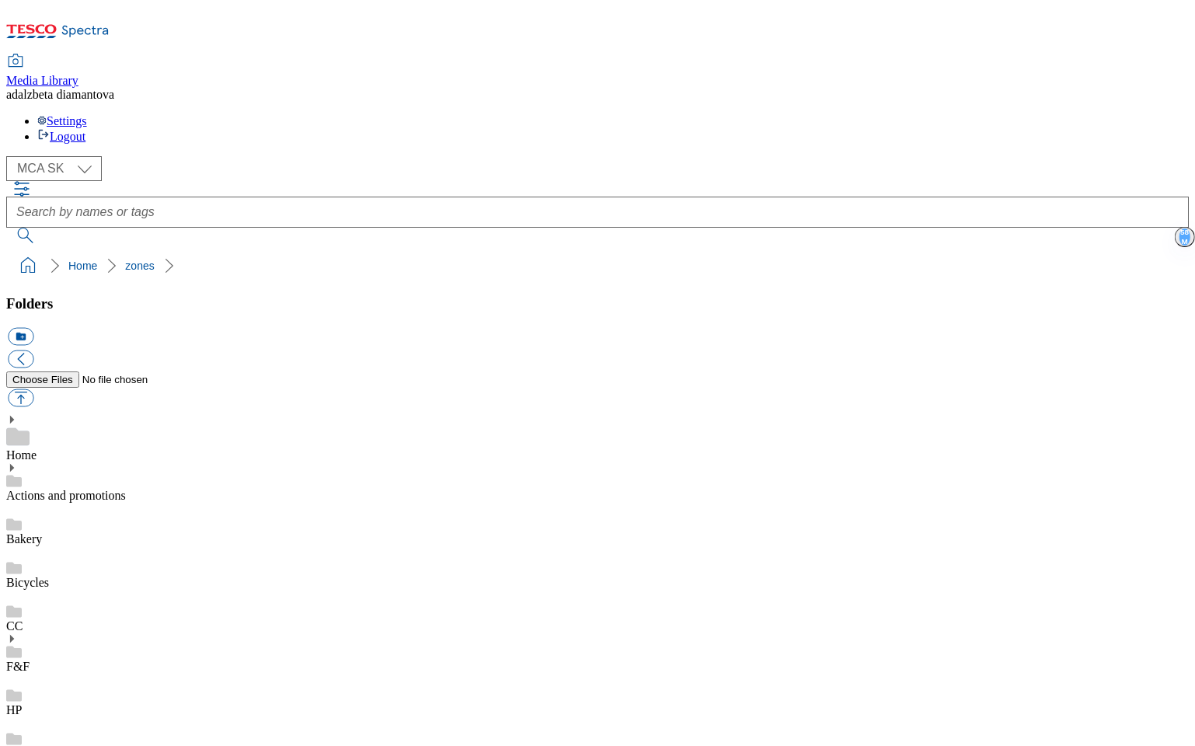
checkbox input "false"
checkbox input "true"
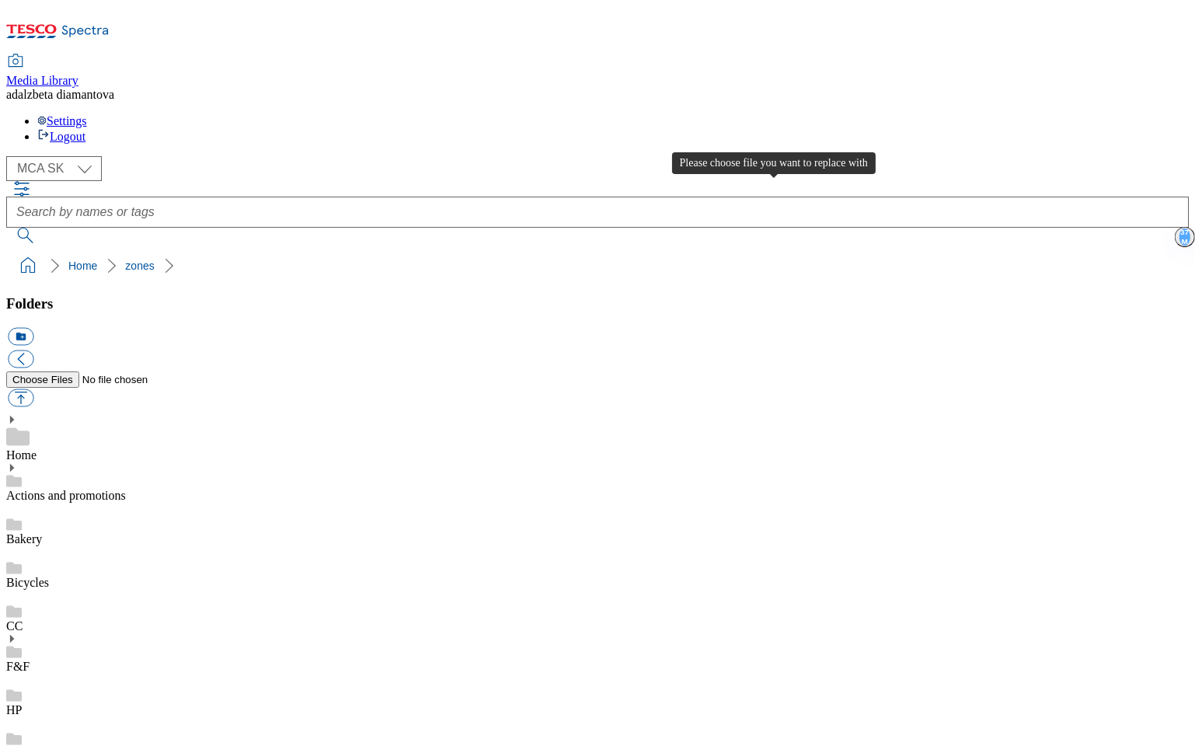
type input "C:\fakepath\Frame 926796.png"
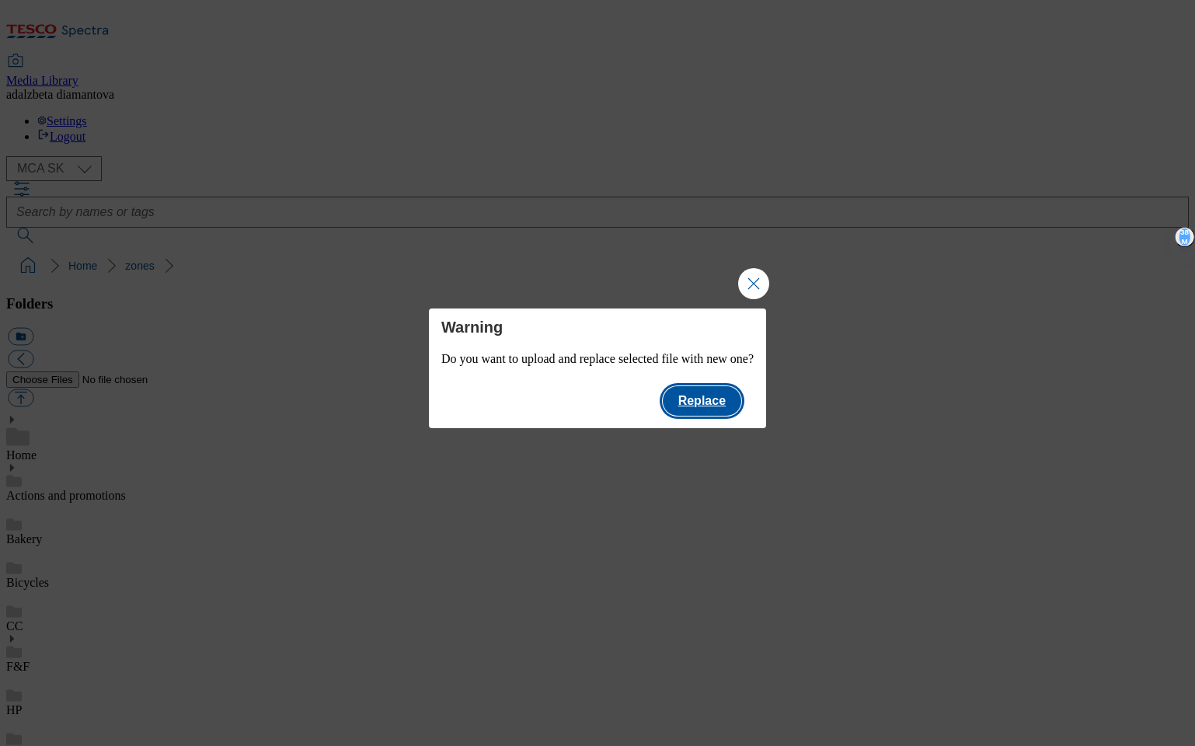
click at [741, 399] on button "Replace" at bounding box center [702, 401] width 78 height 30
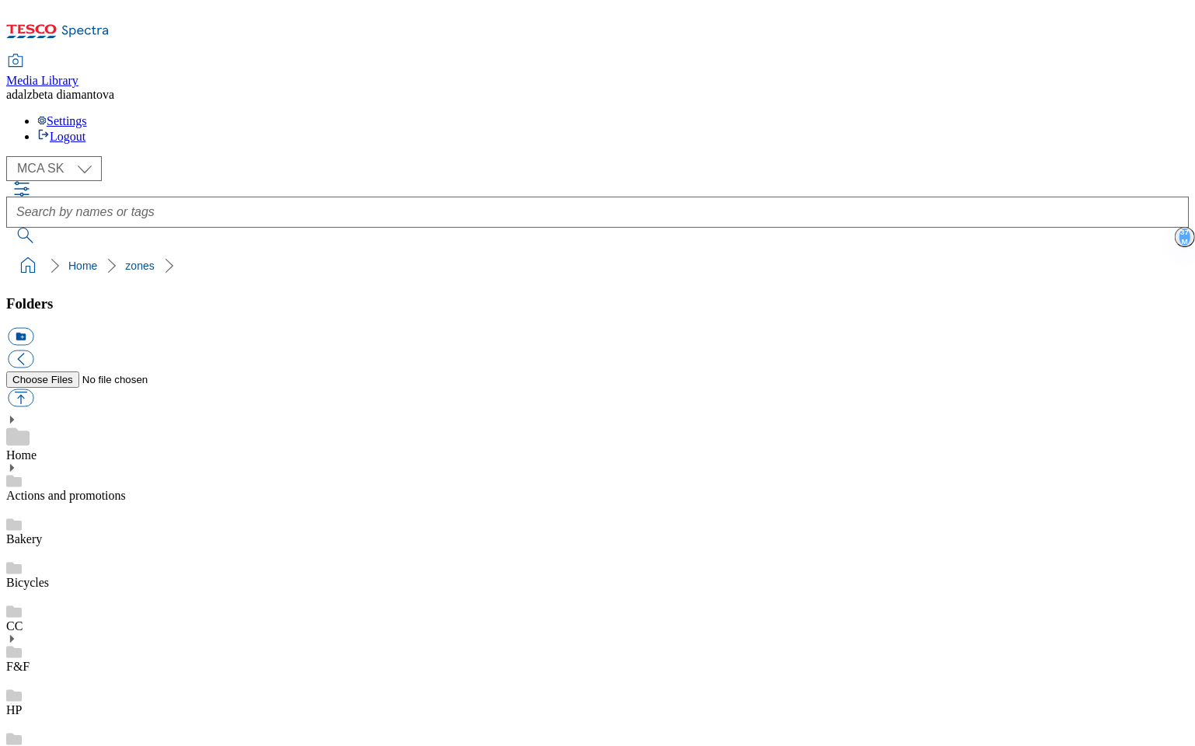
click at [90, 156] on select "MCA CZ MCA HU MCA SK" at bounding box center [54, 168] width 96 height 25
select select "flare-mca-cz"
click at [11, 156] on select "MCA CZ MCA HU MCA SK" at bounding box center [54, 168] width 96 height 25
click at [17, 462] on icon at bounding box center [11, 467] width 11 height 11
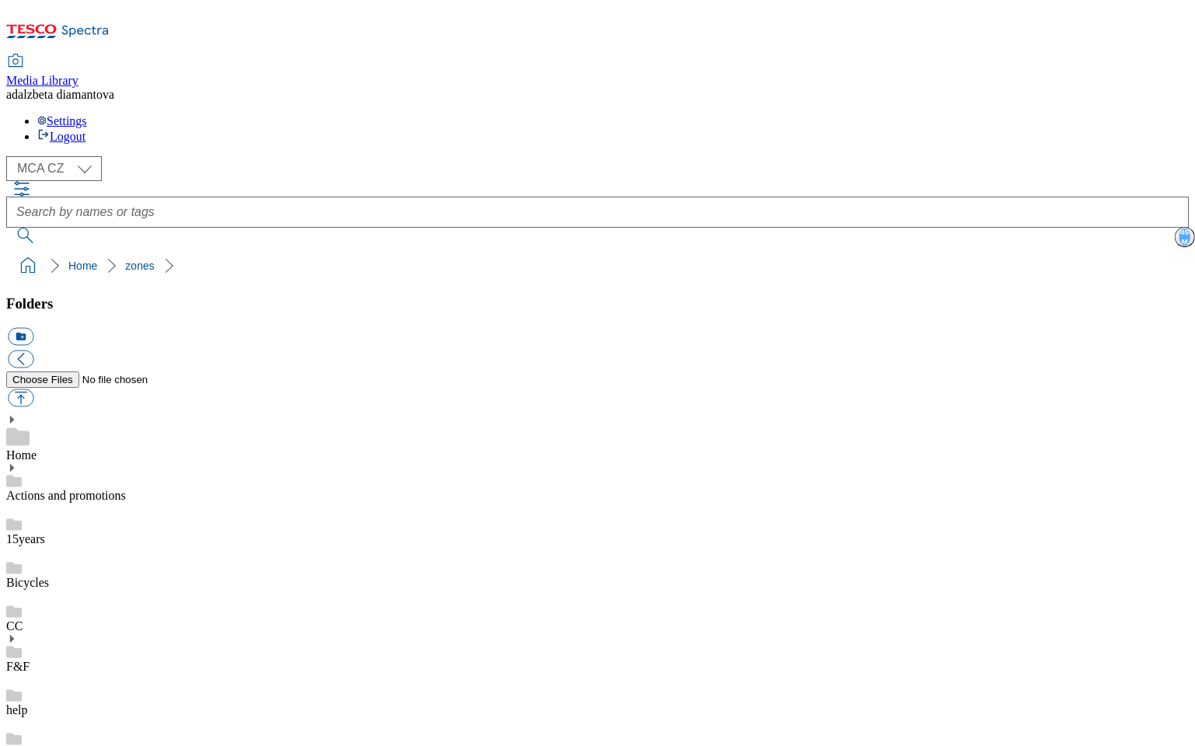
click at [82, 503] on div "15years" at bounding box center [597, 525] width 1182 height 44
click at [33, 389] on button "button" at bounding box center [21, 398] width 26 height 18
type input "C:\fakepath\cz-wk26-15y01.png"
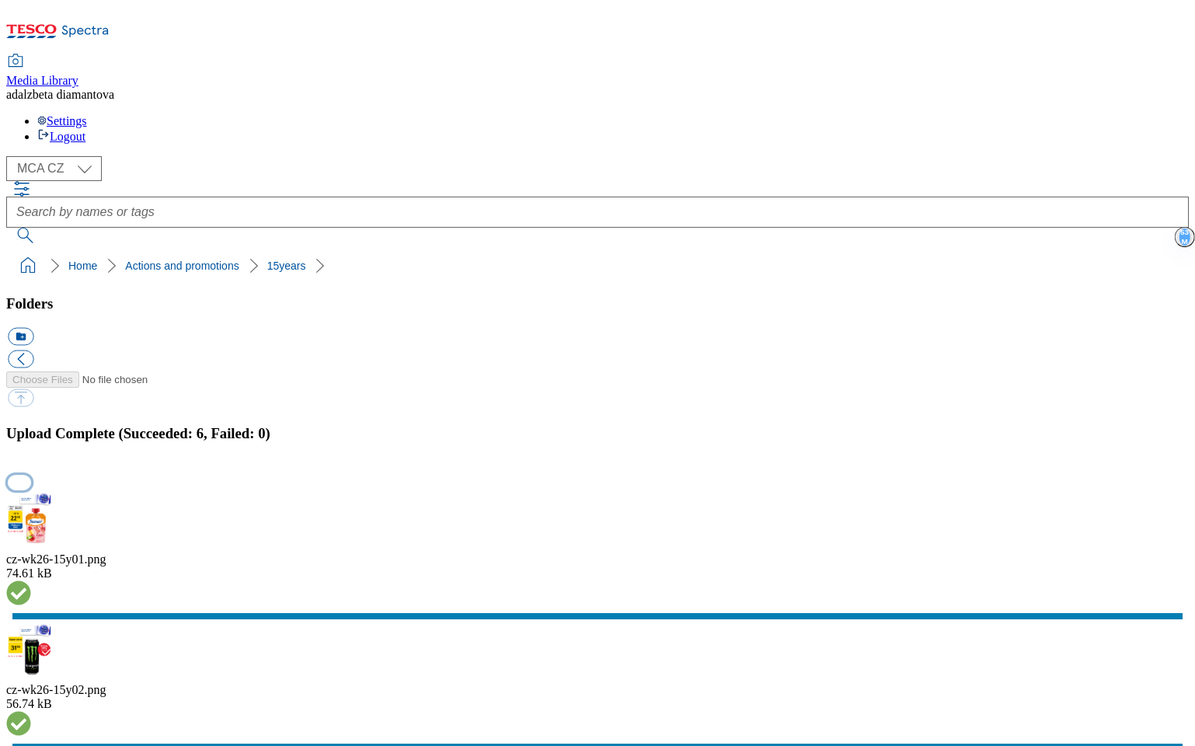
click at [31, 475] on button "button" at bounding box center [19, 482] width 23 height 15
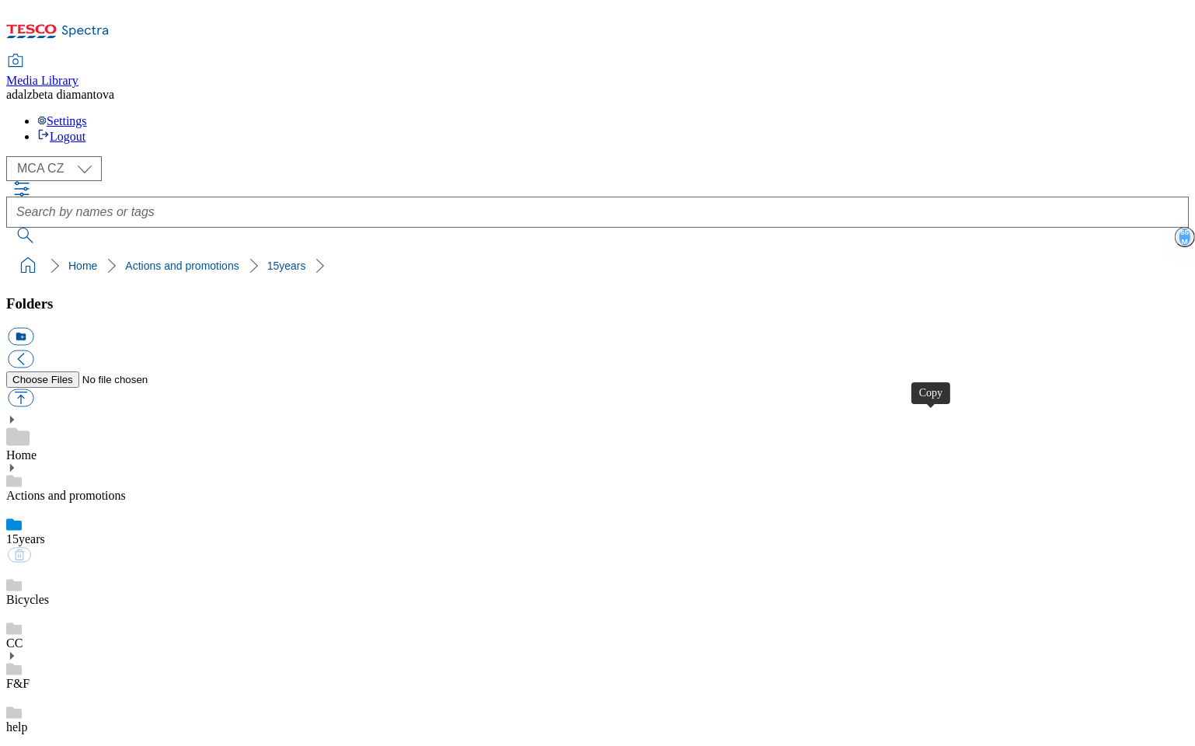
drag, startPoint x: 573, startPoint y: 420, endPoint x: 576, endPoint y: 409, distance: 10.6
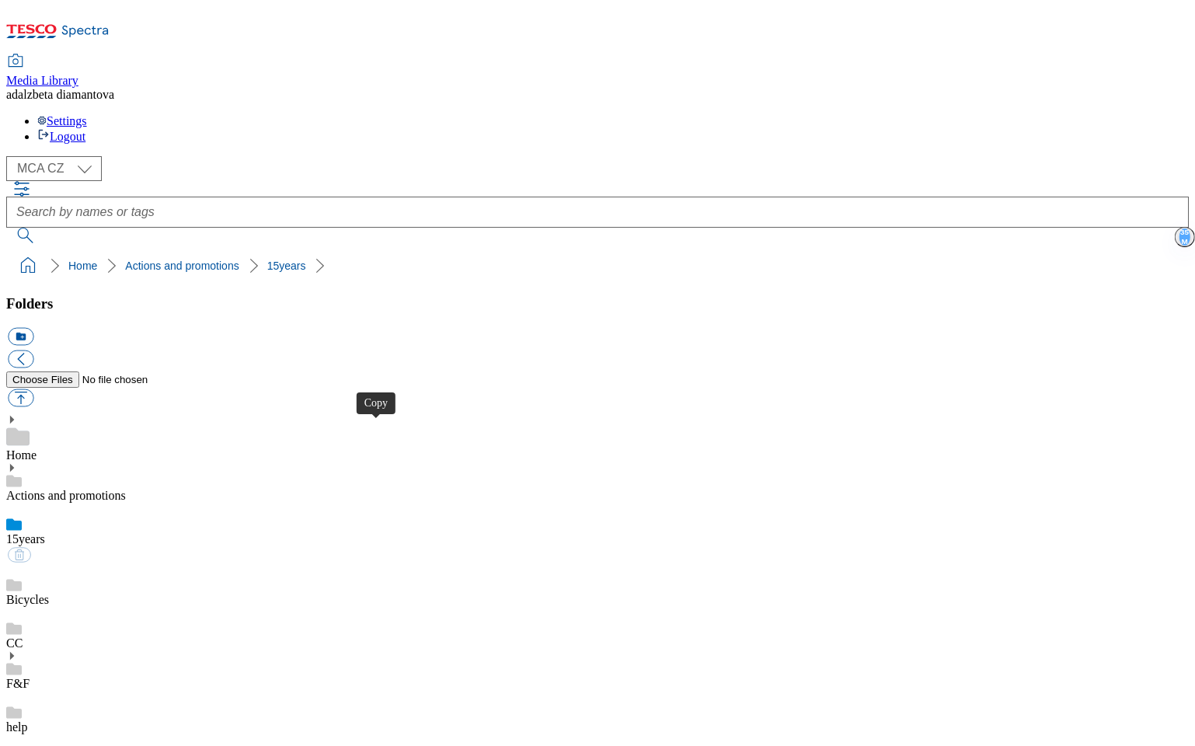
click at [49, 593] on link "Bicycles" at bounding box center [27, 599] width 43 height 13
click at [45, 532] on link "15years" at bounding box center [25, 538] width 39 height 13
